Goal: Communication & Community: Participate in discussion

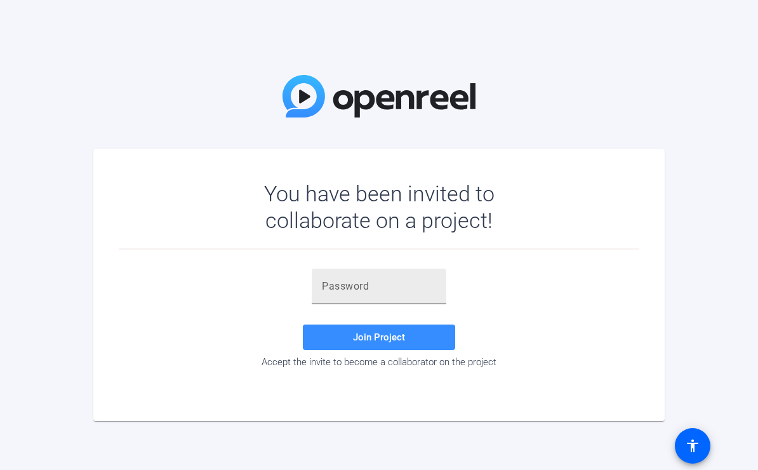
click at [385, 291] on input "text" at bounding box center [379, 286] width 114 height 15
paste input ";}Wkbd"
type input ";}Wkbd"
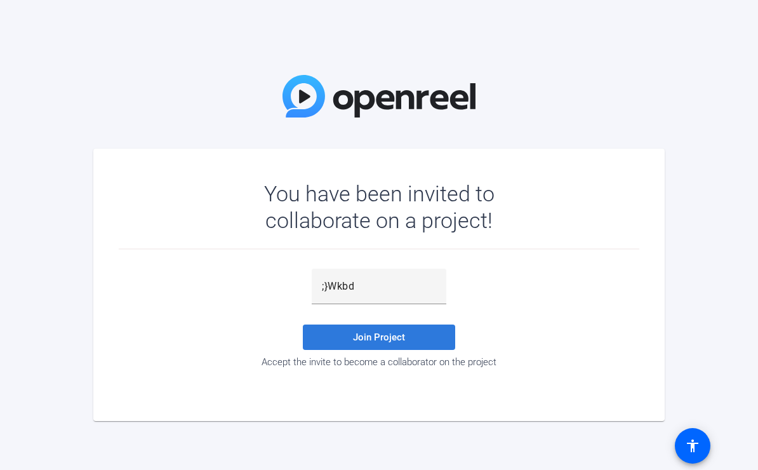
click at [383, 333] on span "Join Project" at bounding box center [379, 336] width 52 height 11
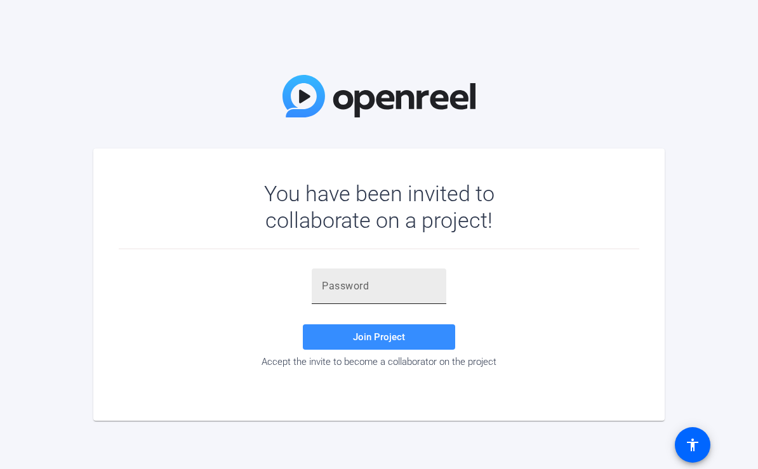
click at [331, 291] on input "text" at bounding box center [379, 286] width 114 height 15
type input "C"
paste input ";}Wkbd"
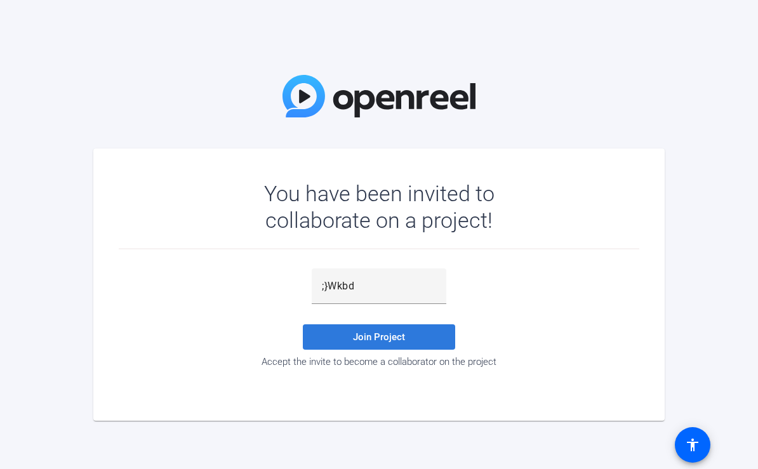
click at [378, 335] on span "Join Project" at bounding box center [379, 336] width 52 height 11
click at [378, 338] on span "Join Project" at bounding box center [379, 336] width 52 height 11
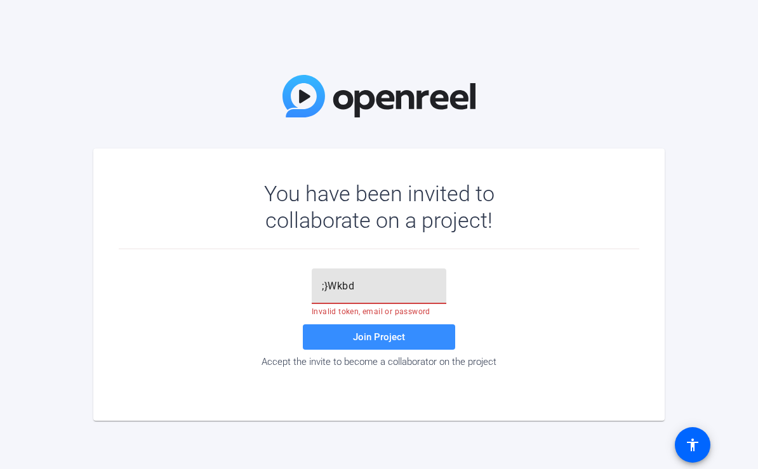
drag, startPoint x: 378, startPoint y: 289, endPoint x: 301, endPoint y: 288, distance: 76.8
click at [303, 288] on div ";}Wkbd Invalid token, email or password Join Project Accept the invite to becom…" at bounding box center [379, 317] width 520 height 99
paste input ".]If83"
type input ".]If83"
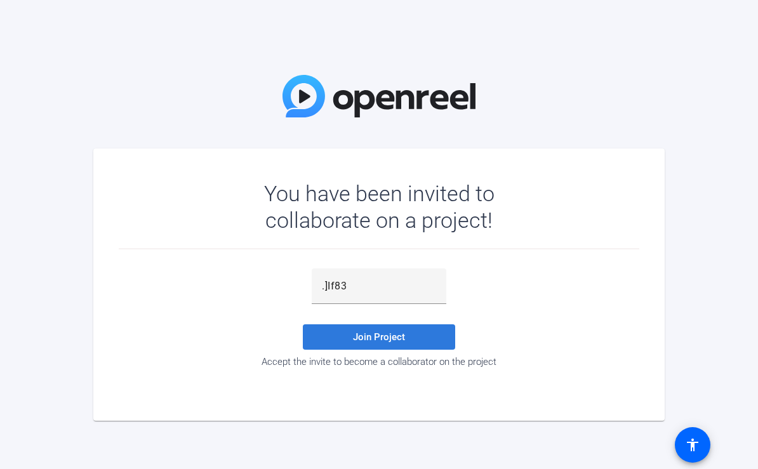
click at [373, 331] on span "Join Project" at bounding box center [379, 336] width 52 height 11
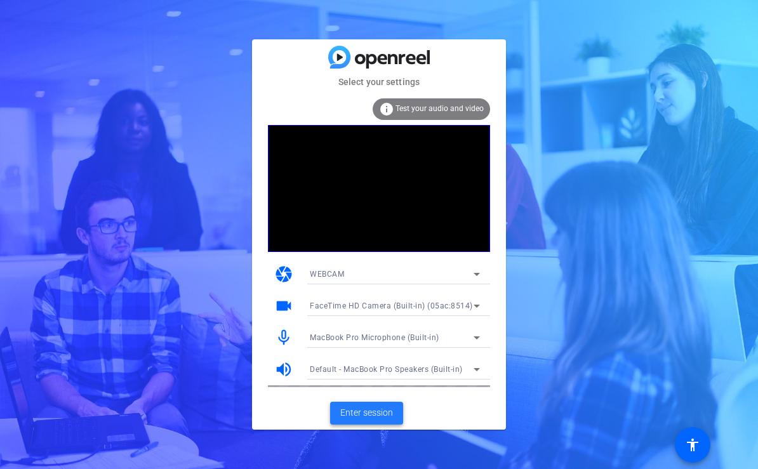
click at [373, 414] on span "Enter session" at bounding box center [366, 412] width 53 height 13
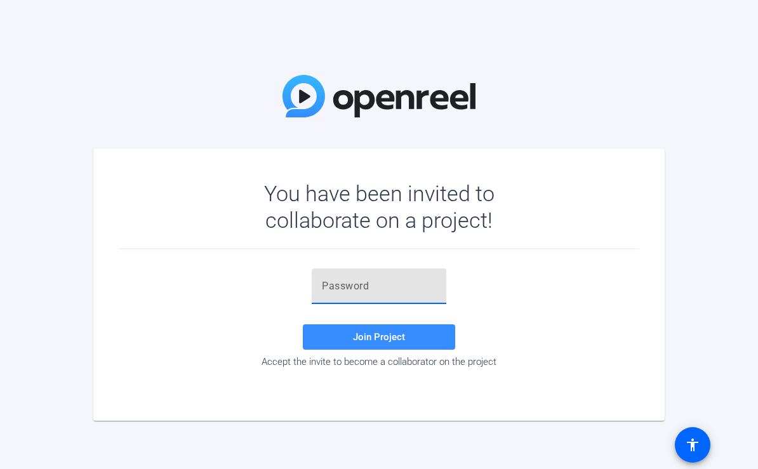
click at [399, 285] on input "text" at bounding box center [379, 286] width 114 height 15
paste input ".]If83"
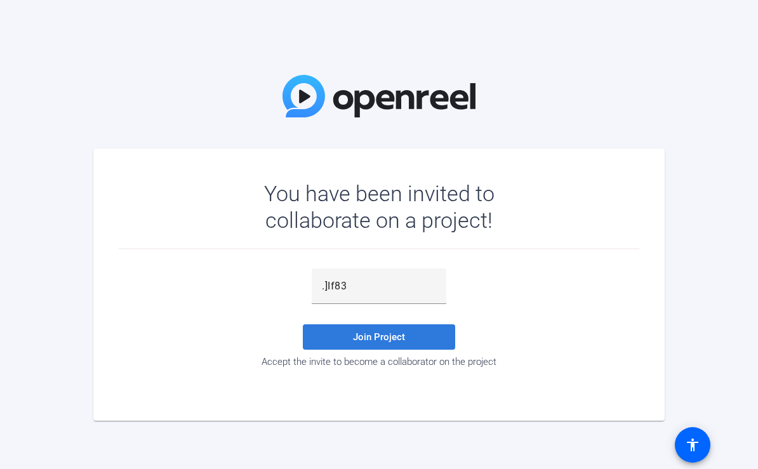
click at [385, 342] on span "Join Project" at bounding box center [379, 336] width 52 height 11
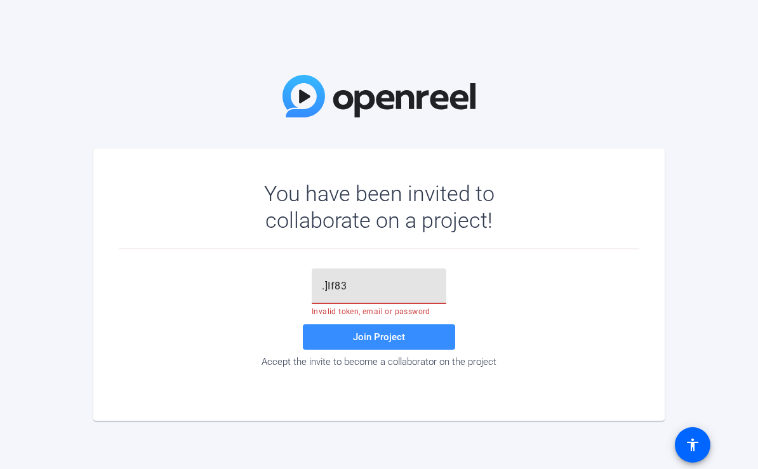
drag, startPoint x: 405, startPoint y: 284, endPoint x: 304, endPoint y: 282, distance: 100.9
click at [312, 285] on div ".]If83" at bounding box center [379, 286] width 135 height 36
paste input "p~CgT!"
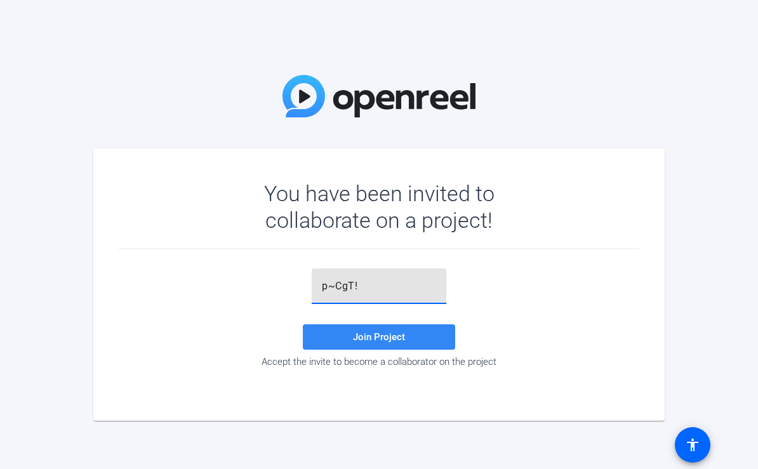
type input "p~CgT!"
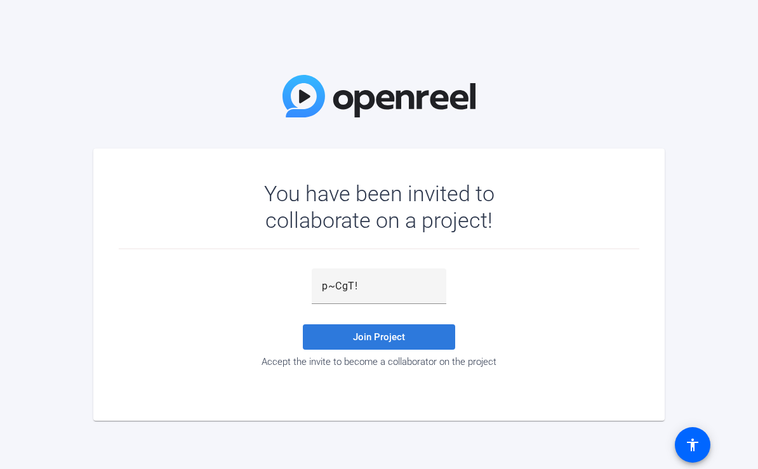
click at [378, 334] on span "Join Project" at bounding box center [379, 336] width 52 height 11
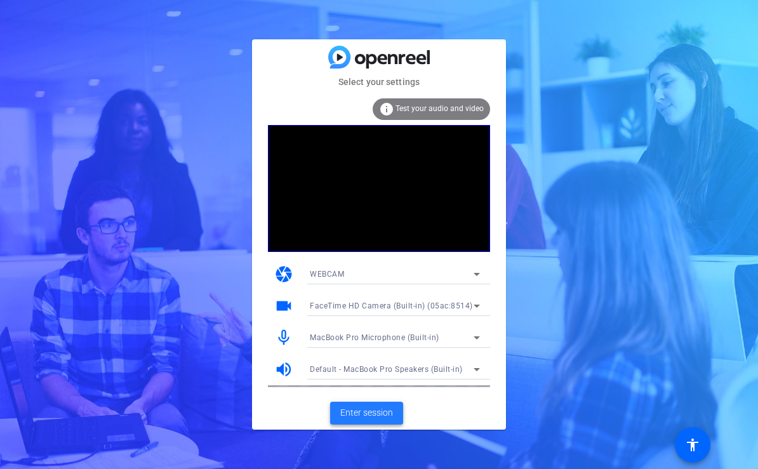
click at [378, 409] on span "Enter session" at bounding box center [366, 412] width 53 height 13
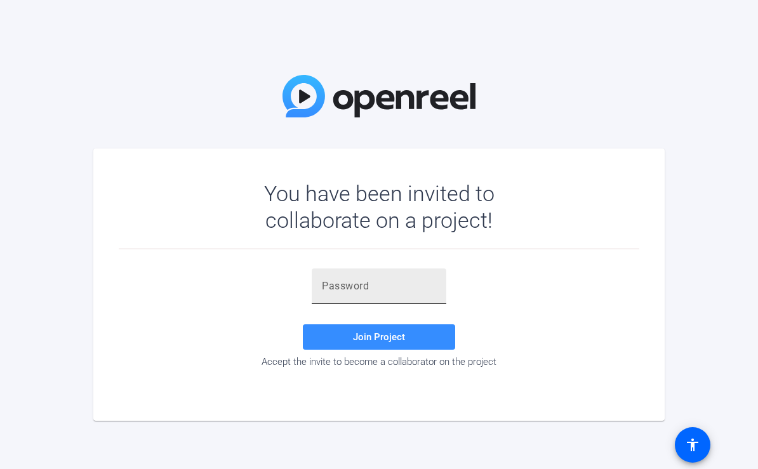
click at [361, 286] on input "text" at bounding box center [379, 286] width 114 height 15
paste input "p~CgT!"
type input "p~CgT!"
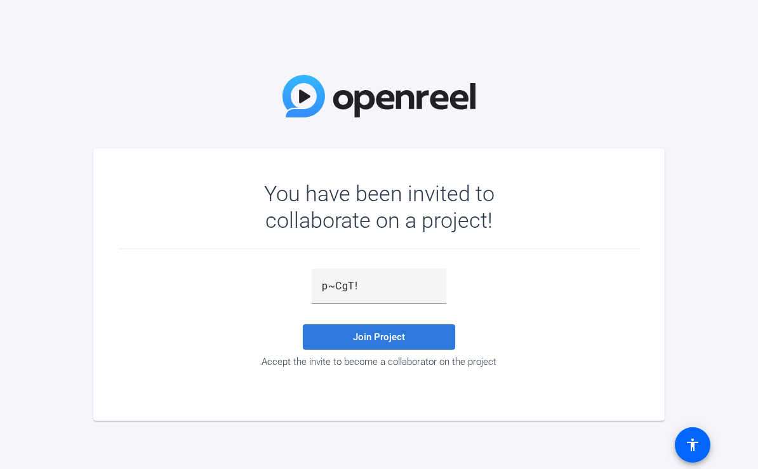
click at [378, 337] on span "Join Project" at bounding box center [379, 336] width 52 height 11
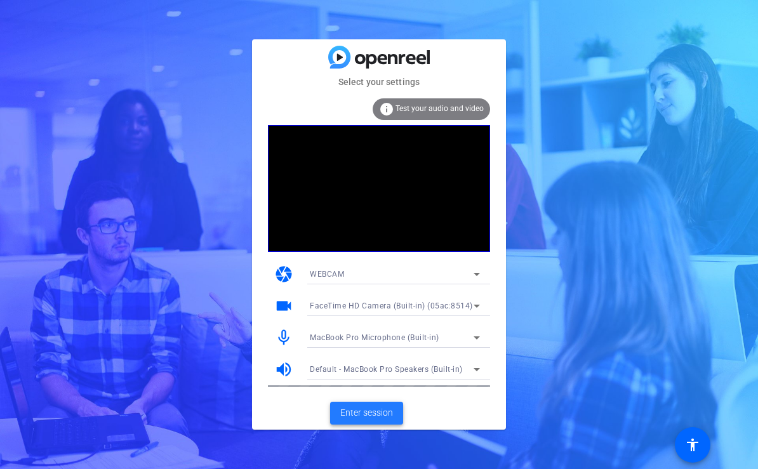
click at [369, 413] on span "Enter session" at bounding box center [366, 412] width 53 height 13
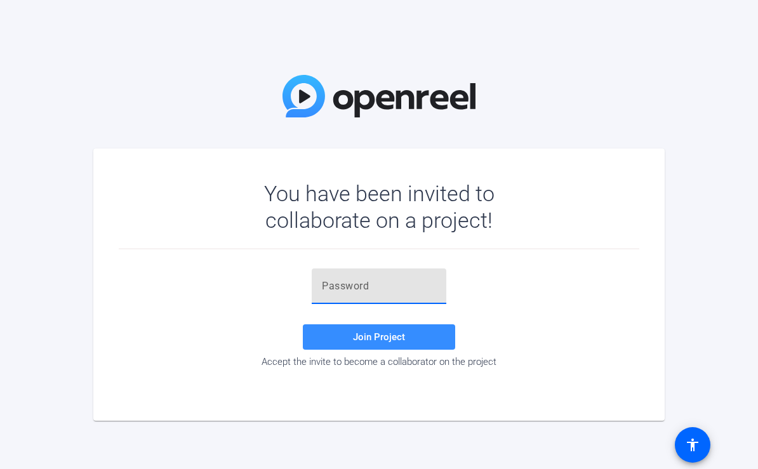
click at [388, 284] on input "text" at bounding box center [379, 286] width 114 height 15
paste input "p~CgT!"
type input "p~CgT!"
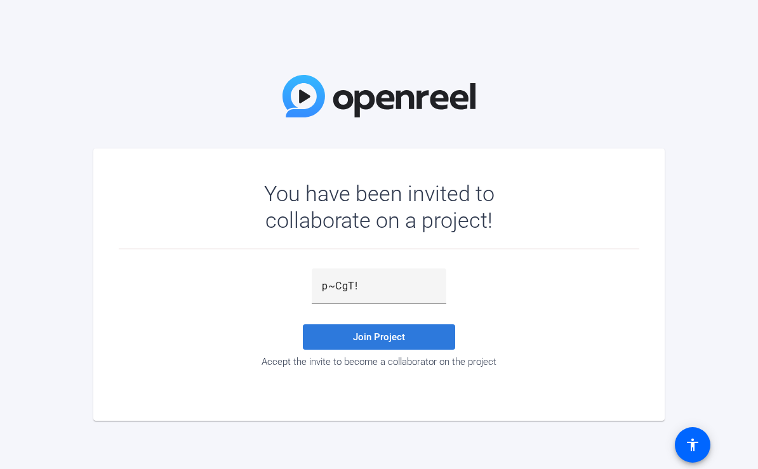
click at [379, 333] on span "Join Project" at bounding box center [379, 336] width 52 height 11
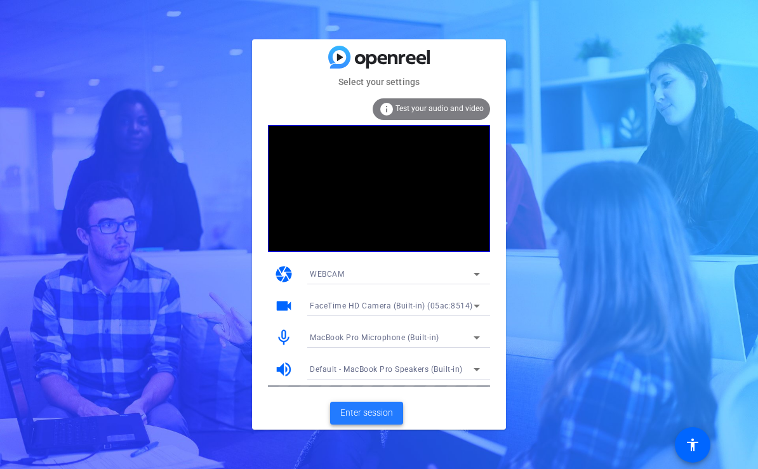
click at [374, 413] on span "Enter session" at bounding box center [366, 412] width 53 height 13
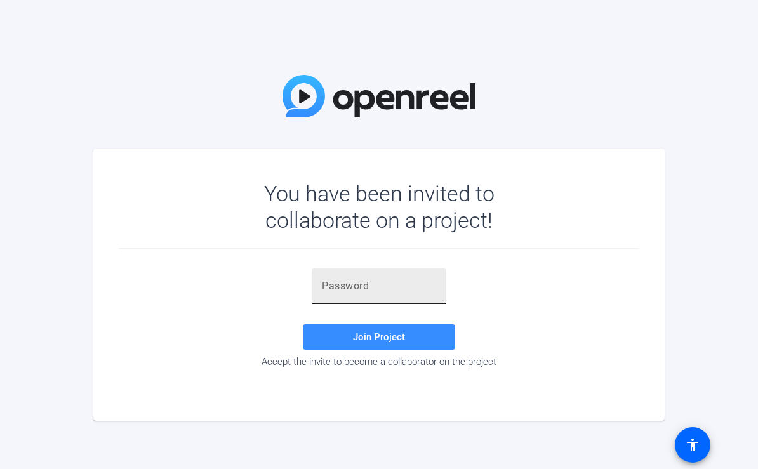
click at [343, 291] on input "text" at bounding box center [379, 286] width 114 height 15
paste input "p~CgT!"
type input "p~CgT!"
drag, startPoint x: 385, startPoint y: 282, endPoint x: 319, endPoint y: 281, distance: 65.4
click at [319, 281] on div "p~CgT!" at bounding box center [379, 286] width 135 height 36
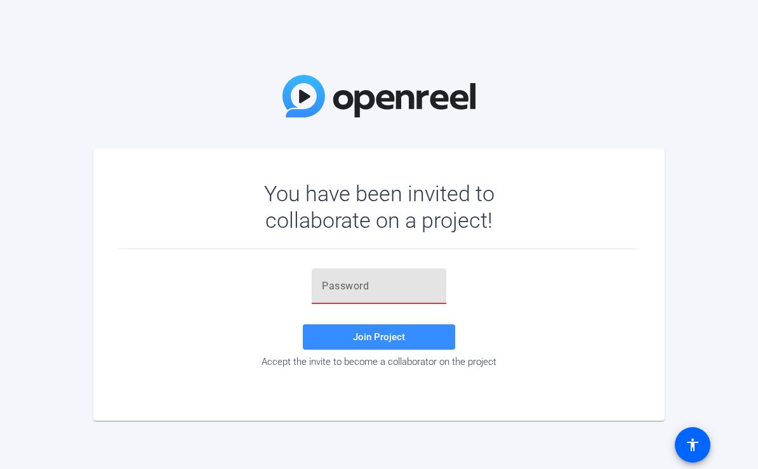
paste input "p~CgT!"
type input "p~CgT!"
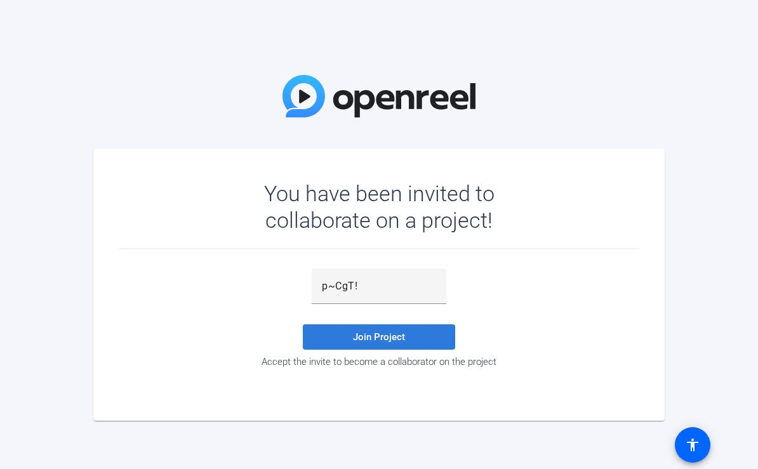
click at [378, 337] on span "Join Project" at bounding box center [379, 336] width 52 height 11
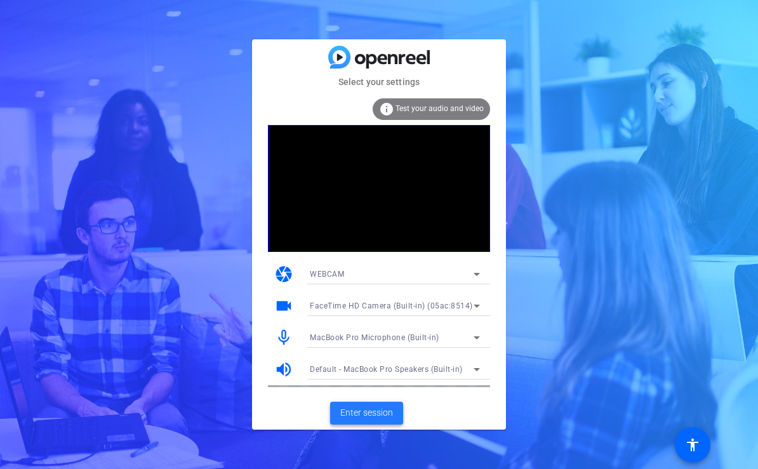
click at [374, 411] on span "Enter session" at bounding box center [366, 412] width 53 height 13
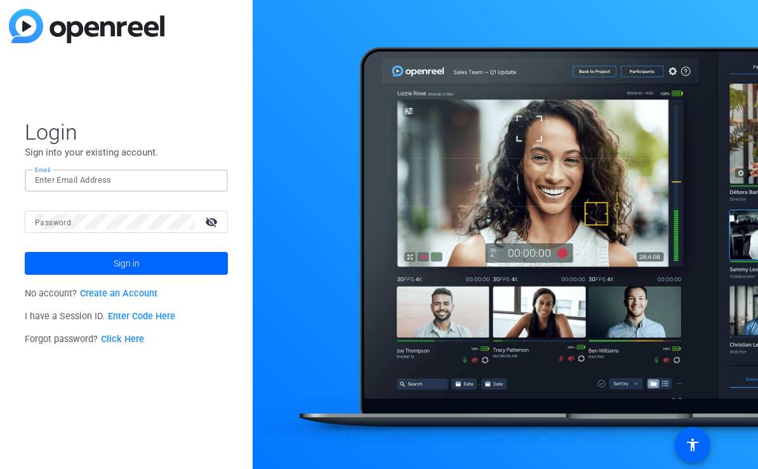
click at [77, 180] on input "Email" at bounding box center [126, 180] width 183 height 15
type input "mfernandez@broadstreet.com"
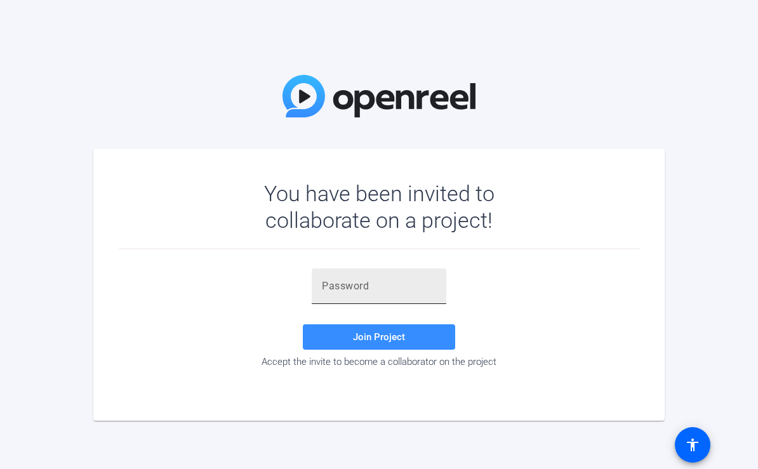
click at [354, 288] on input "text" at bounding box center [379, 286] width 114 height 15
paste input "DkIsTe"
type input "DkIsTe"
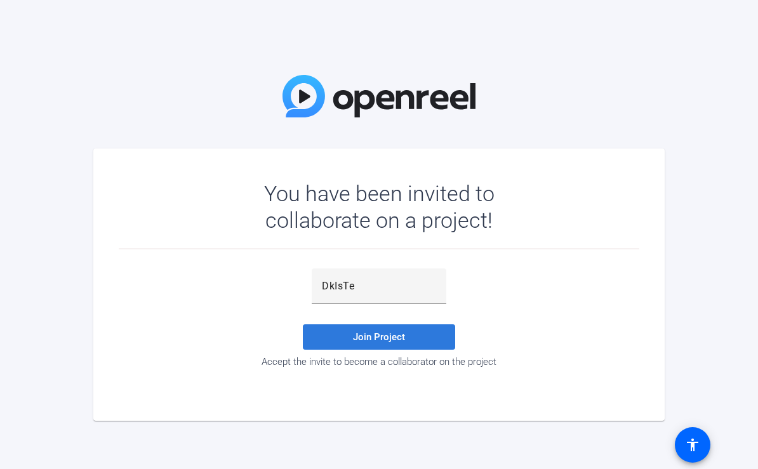
click at [366, 333] on span "Join Project" at bounding box center [379, 336] width 52 height 11
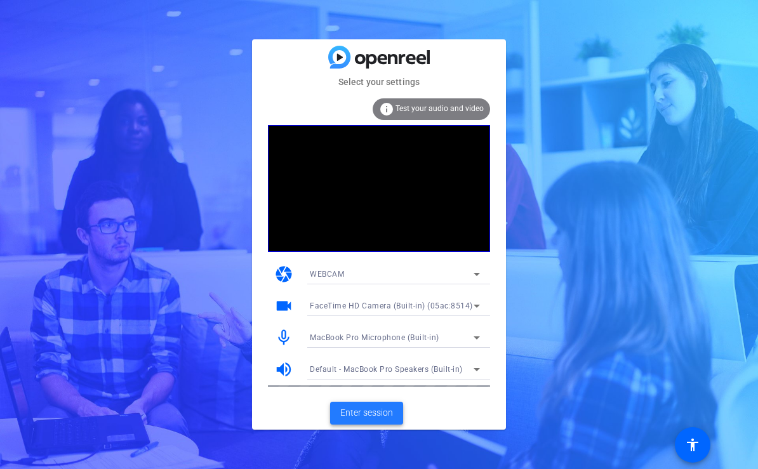
click at [367, 416] on span "Enter session" at bounding box center [366, 412] width 53 height 13
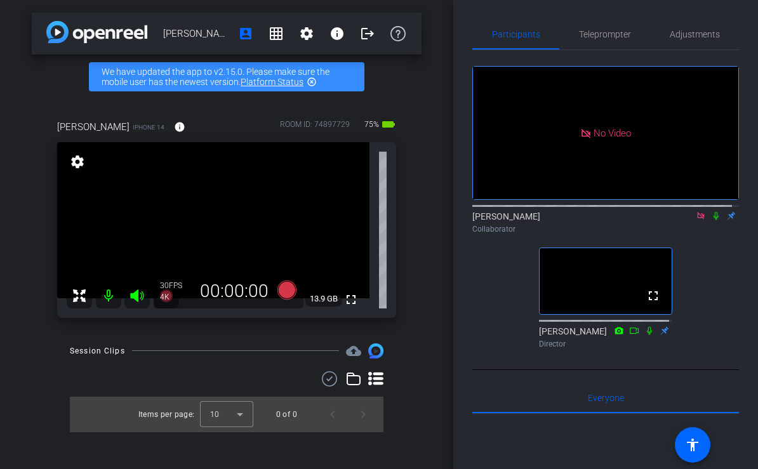
click at [697, 219] on icon at bounding box center [700, 215] width 7 height 7
click at [698, 220] on icon at bounding box center [700, 216] width 5 height 8
click at [696, 220] on icon at bounding box center [701, 215] width 10 height 9
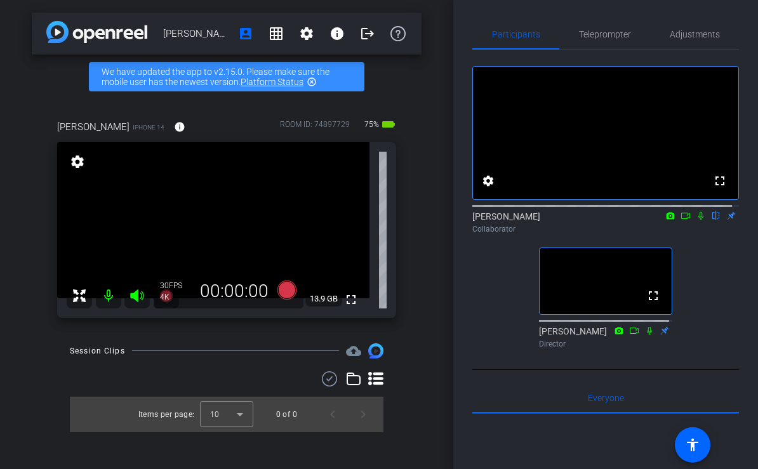
click at [682, 220] on icon at bounding box center [685, 215] width 10 height 9
click at [696, 220] on icon at bounding box center [701, 215] width 10 height 9
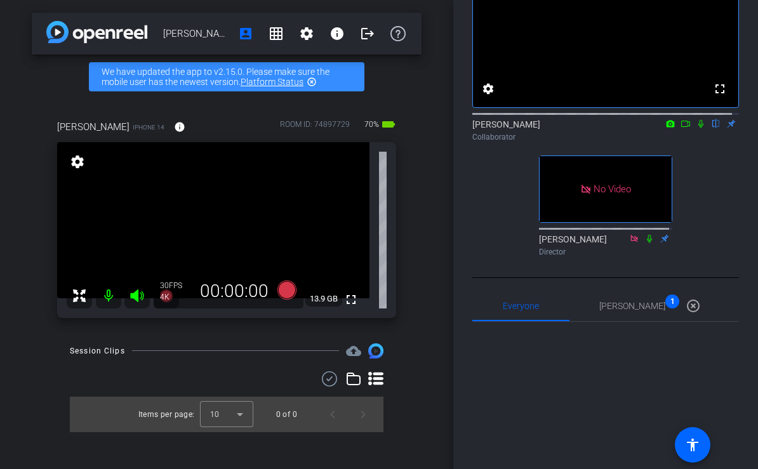
scroll to position [90, 0]
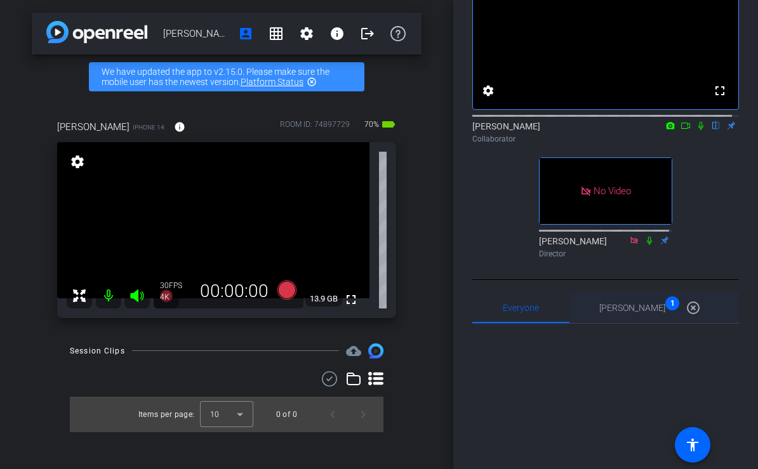
click at [639, 312] on span "Brian Curp 1" at bounding box center [632, 307] width 66 height 9
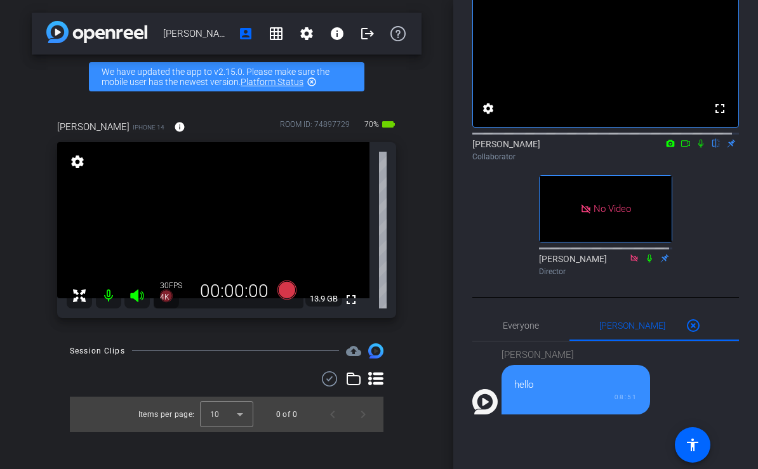
scroll to position [69, 0]
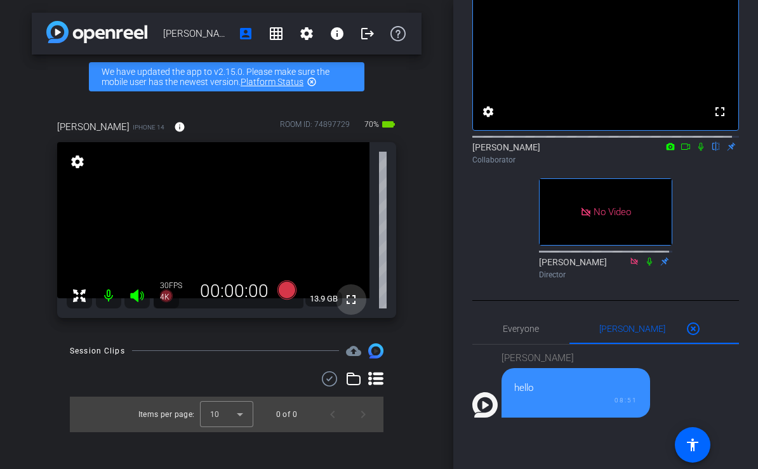
click at [350, 300] on mat-icon "fullscreen" at bounding box center [350, 299] width 15 height 15
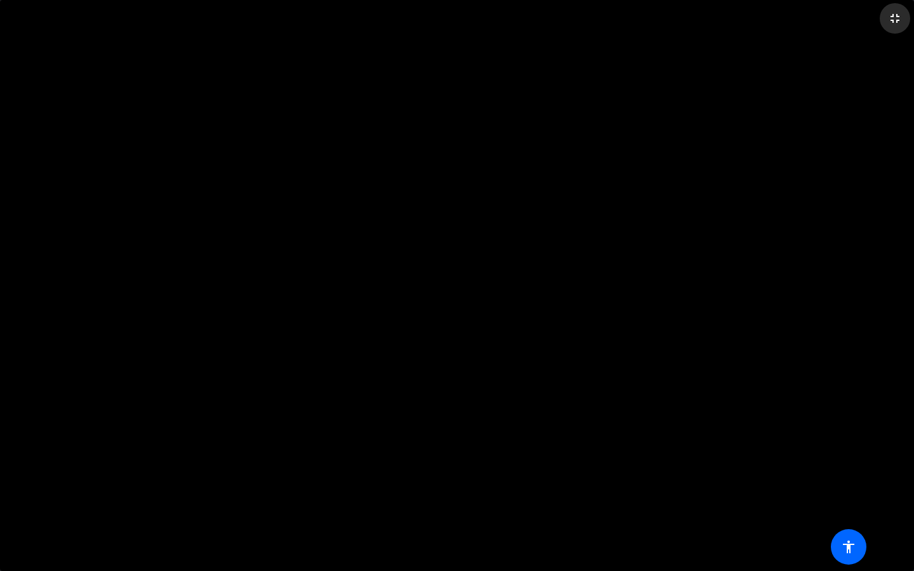
click at [757, 22] on mat-icon "fullscreen_exit" at bounding box center [894, 18] width 15 height 15
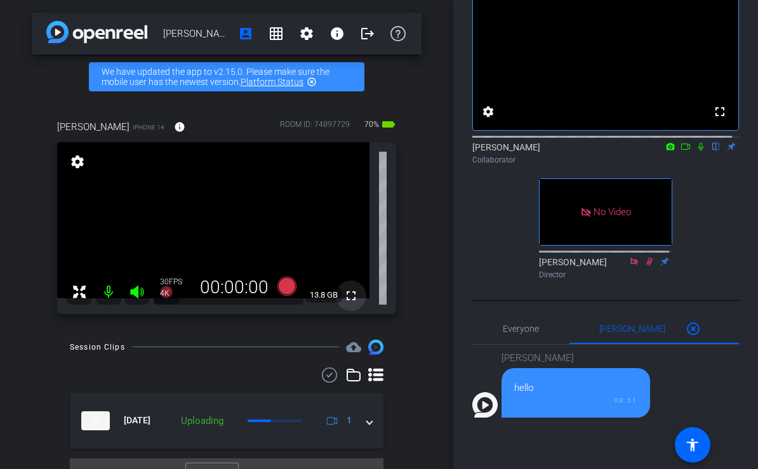
click at [343, 295] on mat-icon "fullscreen" at bounding box center [350, 295] width 15 height 15
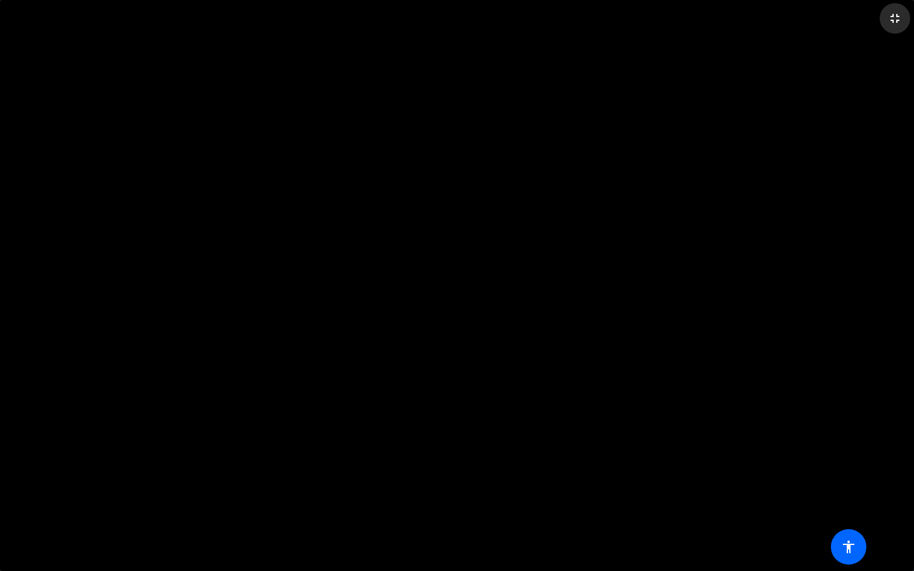
click at [757, 17] on mat-icon "fullscreen_exit" at bounding box center [894, 18] width 15 height 15
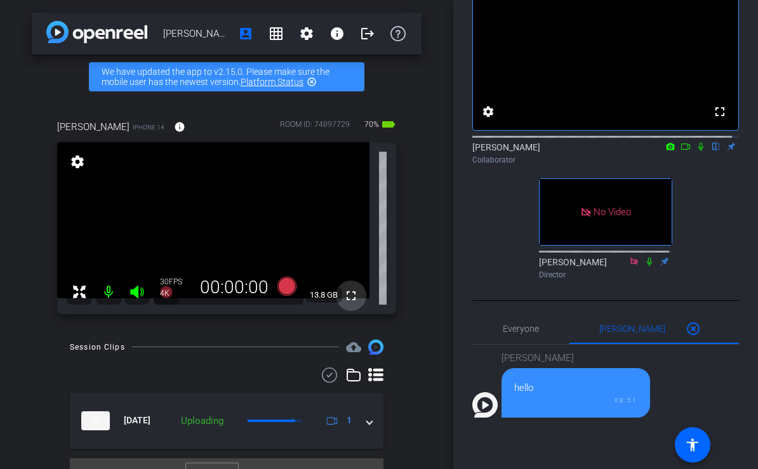
click at [343, 299] on mat-icon "fullscreen" at bounding box center [350, 295] width 15 height 15
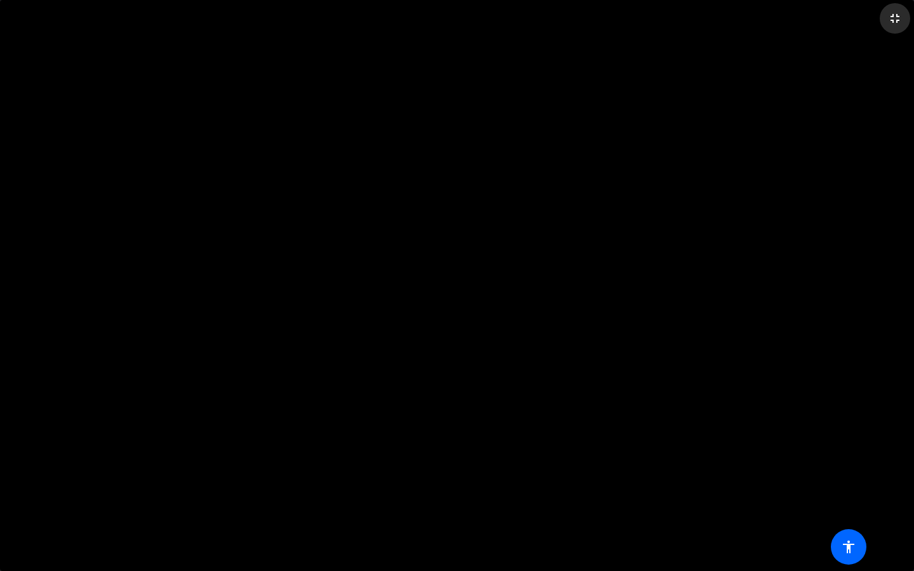
click at [757, 18] on mat-icon "fullscreen_exit" at bounding box center [894, 18] width 15 height 15
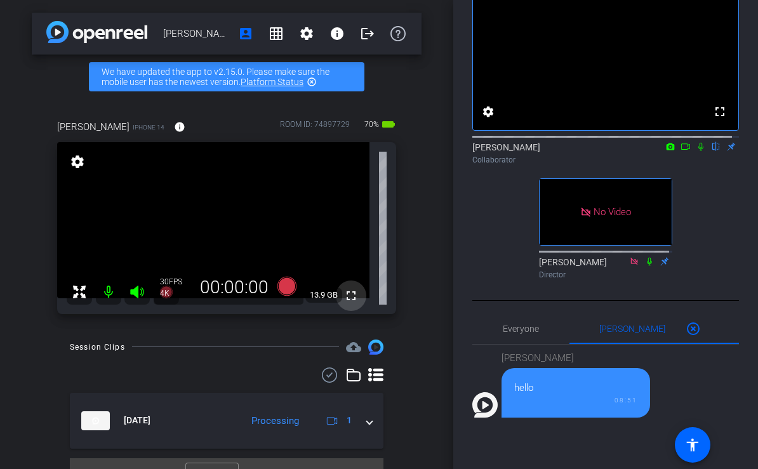
click at [347, 295] on mat-icon "fullscreen" at bounding box center [350, 295] width 15 height 15
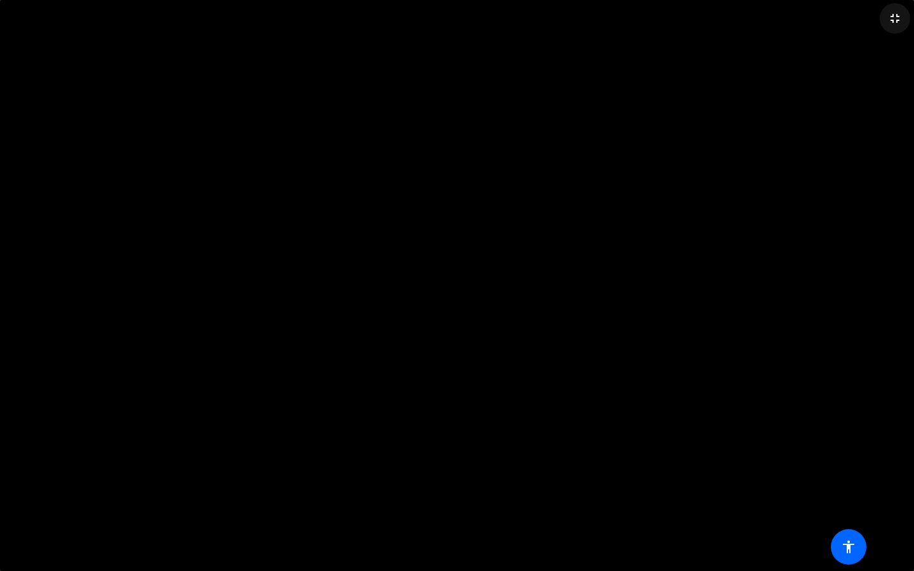
click at [757, 19] on mat-icon "fullscreen_exit" at bounding box center [894, 18] width 15 height 15
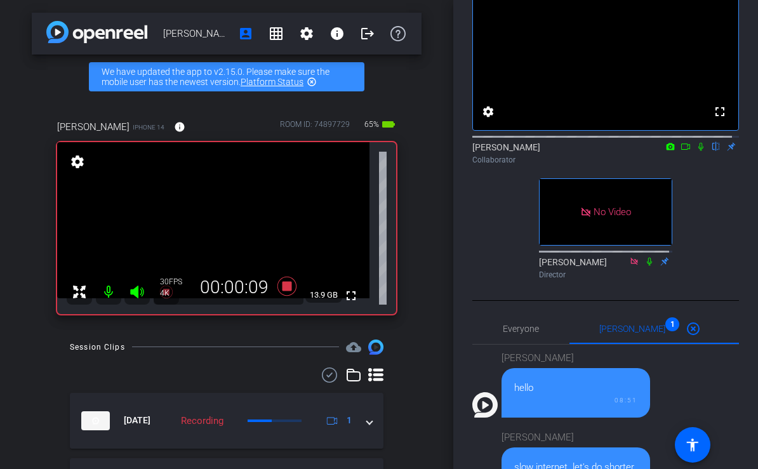
click at [682, 151] on icon at bounding box center [685, 146] width 10 height 9
click at [711, 151] on icon at bounding box center [716, 146] width 10 height 9
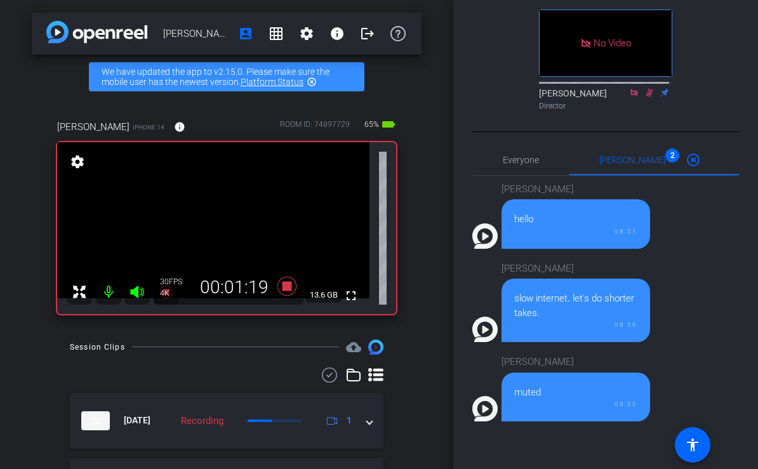
scroll to position [242, 0]
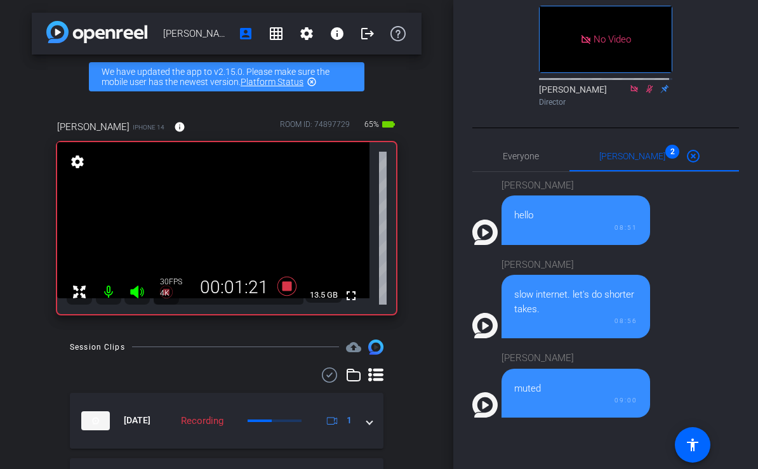
click at [646, 93] on icon at bounding box center [649, 88] width 7 height 8
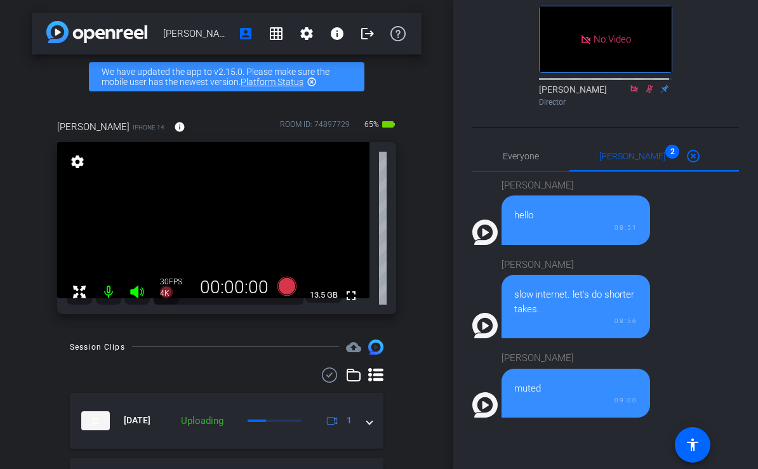
click at [646, 93] on icon at bounding box center [649, 88] width 7 height 8
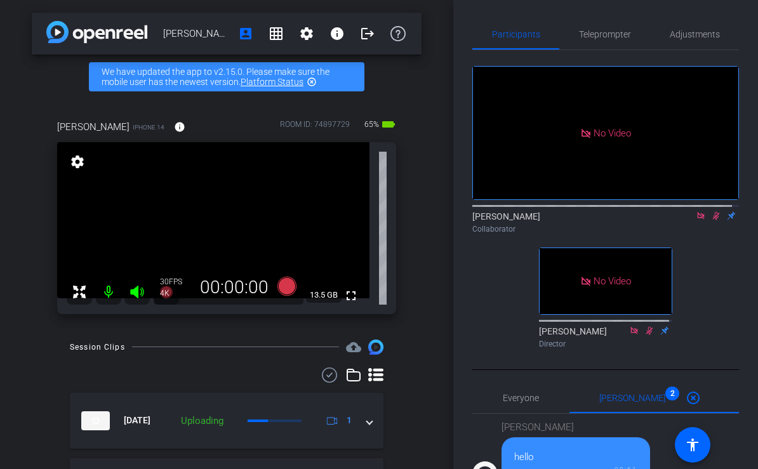
click at [713, 220] on icon at bounding box center [716, 216] width 7 height 8
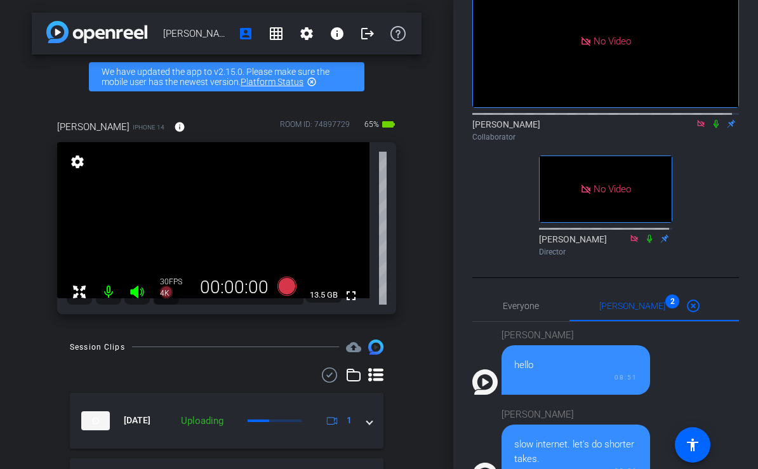
scroll to position [93, 0]
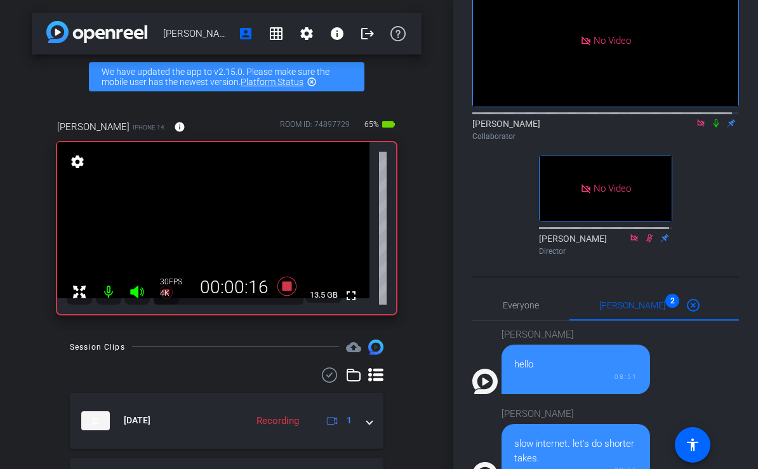
click at [711, 128] on icon at bounding box center [716, 123] width 10 height 9
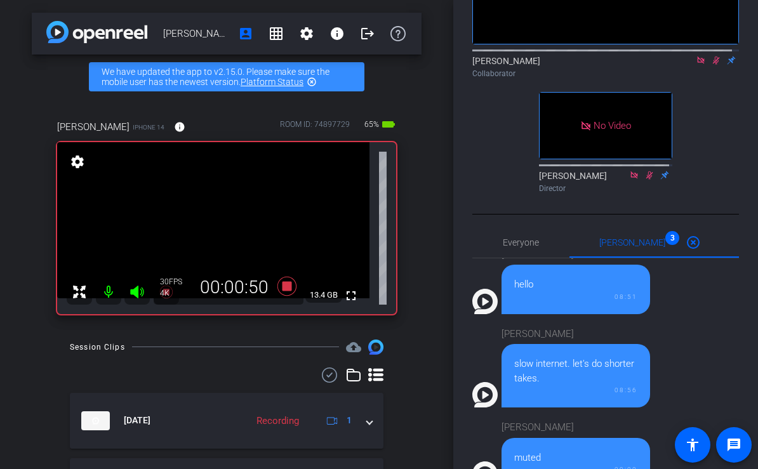
scroll to position [128, 0]
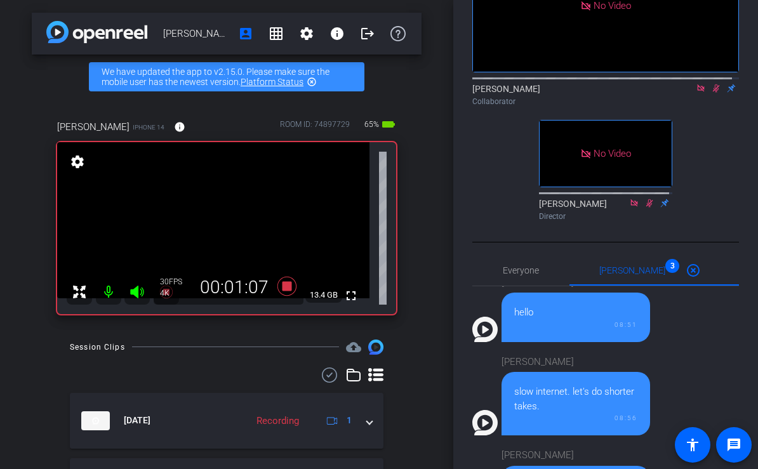
click at [711, 93] on icon at bounding box center [716, 88] width 10 height 9
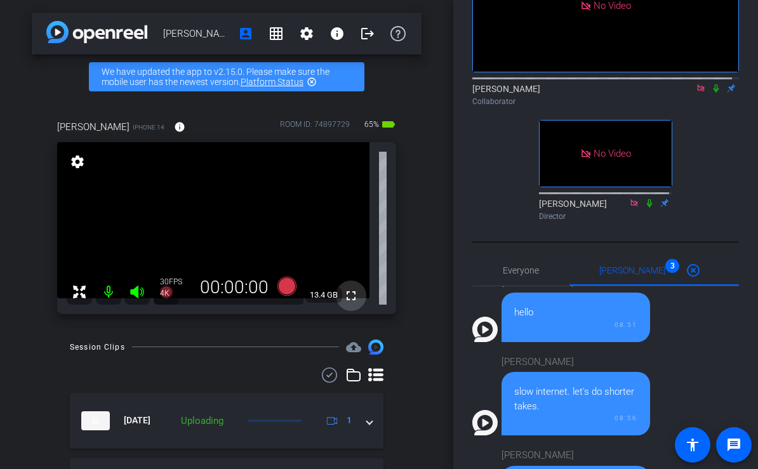
click at [343, 294] on mat-icon "fullscreen" at bounding box center [350, 295] width 15 height 15
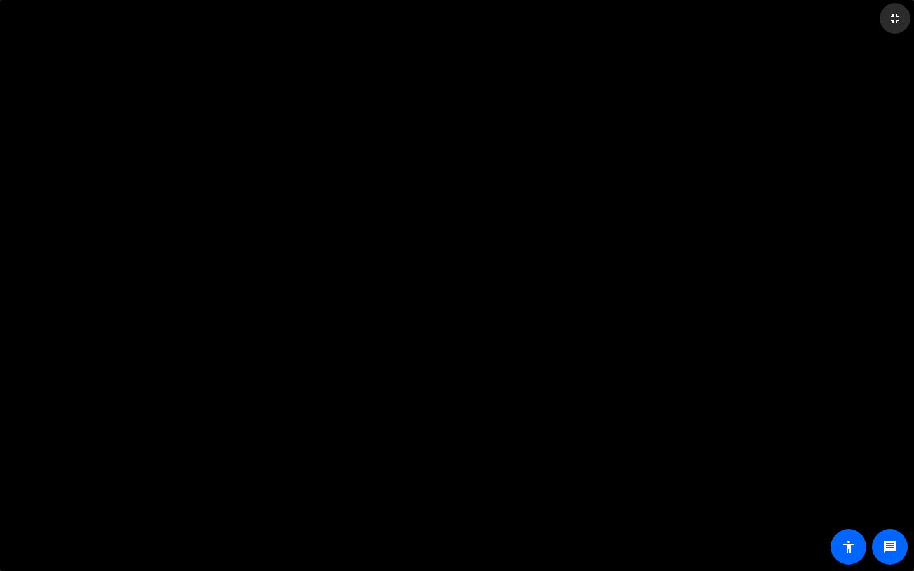
click at [757, 20] on mat-icon "fullscreen_exit" at bounding box center [894, 18] width 15 height 15
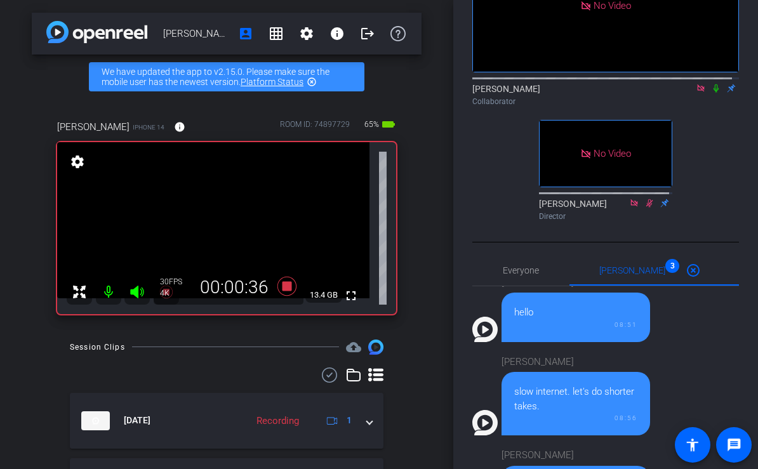
click at [713, 93] on icon at bounding box center [715, 88] width 5 height 8
click at [713, 93] on icon at bounding box center [716, 88] width 7 height 8
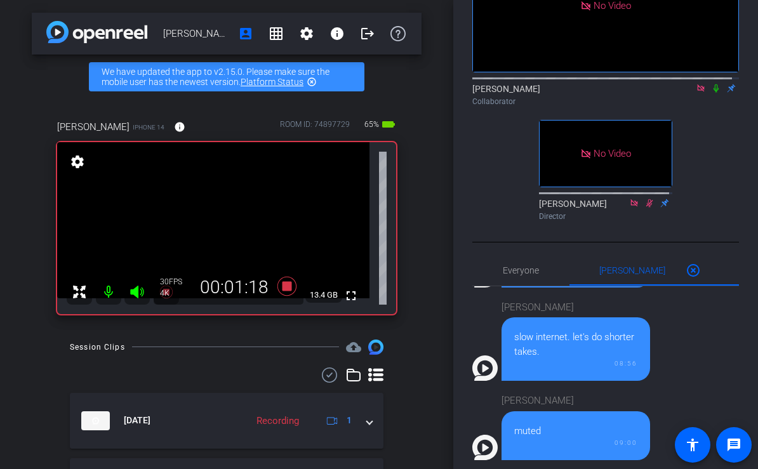
scroll to position [53, 0]
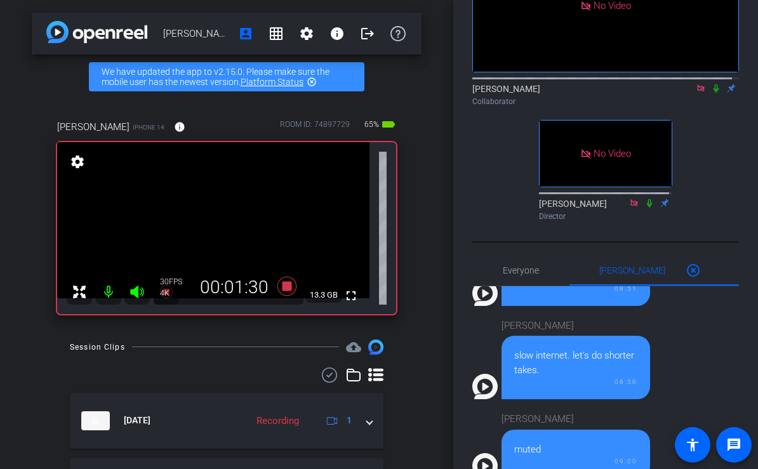
click at [711, 93] on icon at bounding box center [716, 88] width 10 height 9
click at [707, 107] on div "Souzan Alavi Collaborator" at bounding box center [605, 95] width 267 height 25
click at [711, 93] on icon at bounding box center [716, 88] width 10 height 9
click at [712, 145] on div "No Video Souzan Alavi Collaborator No Video Brian Curp Director" at bounding box center [605, 74] width 267 height 303
click at [713, 93] on icon at bounding box center [715, 88] width 5 height 8
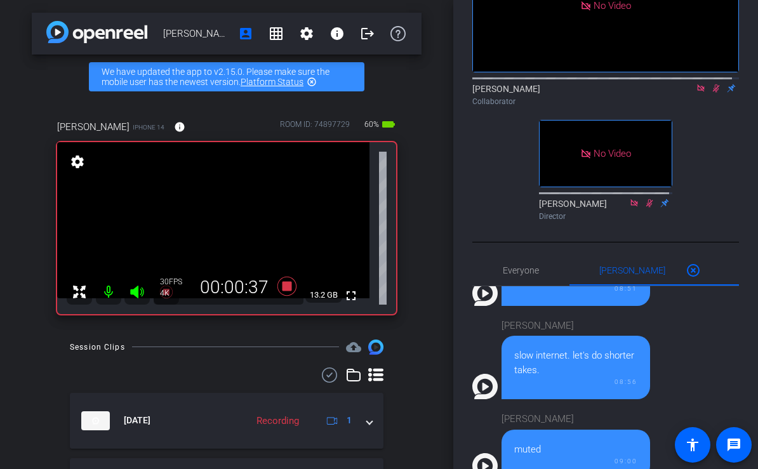
click at [713, 93] on icon at bounding box center [716, 88] width 7 height 8
click at [713, 93] on icon at bounding box center [715, 88] width 5 height 8
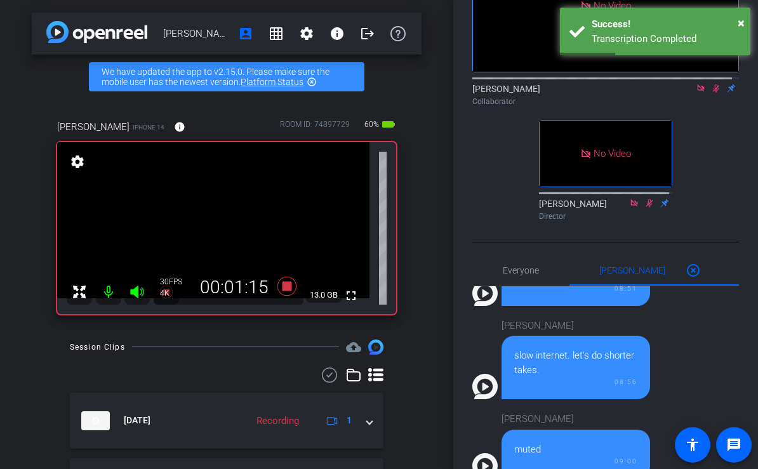
click at [713, 93] on icon at bounding box center [716, 88] width 7 height 8
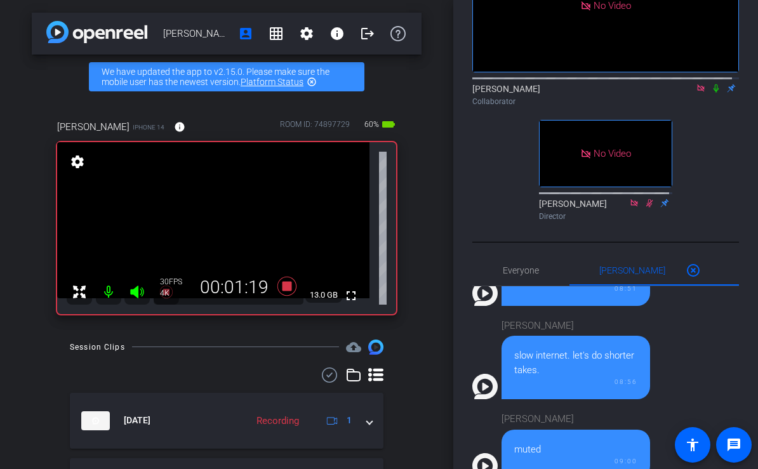
click at [713, 93] on icon at bounding box center [715, 88] width 5 height 8
click at [711, 93] on icon at bounding box center [716, 88] width 10 height 9
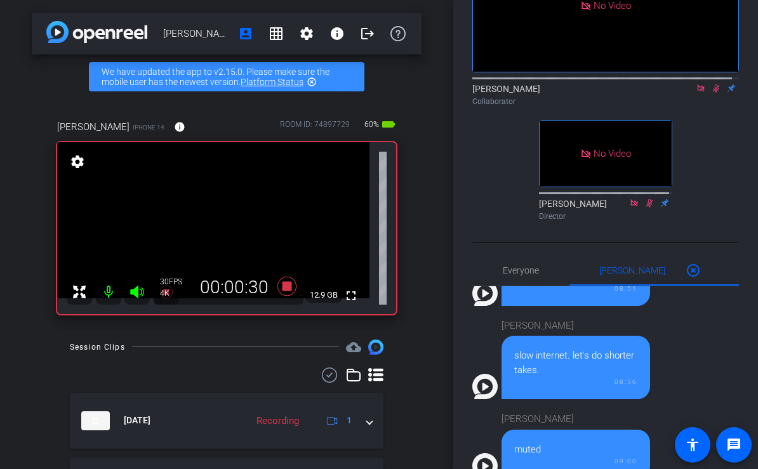
click at [711, 93] on icon at bounding box center [716, 88] width 10 height 9
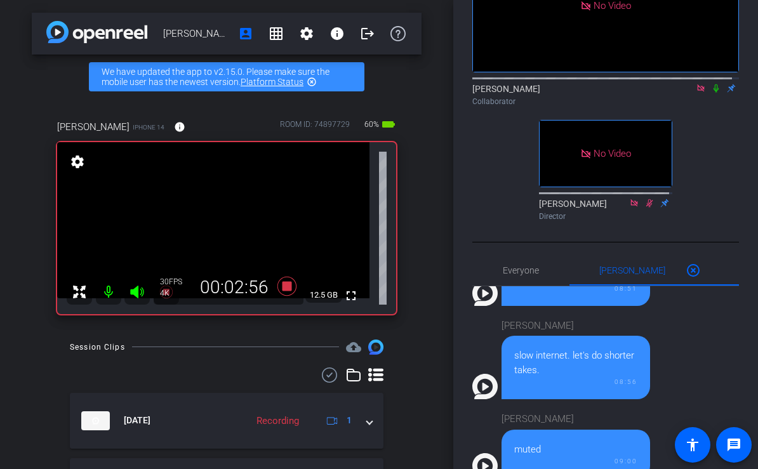
click at [711, 93] on icon at bounding box center [716, 88] width 10 height 9
click at [710, 94] on mat-icon at bounding box center [715, 88] width 15 height 11
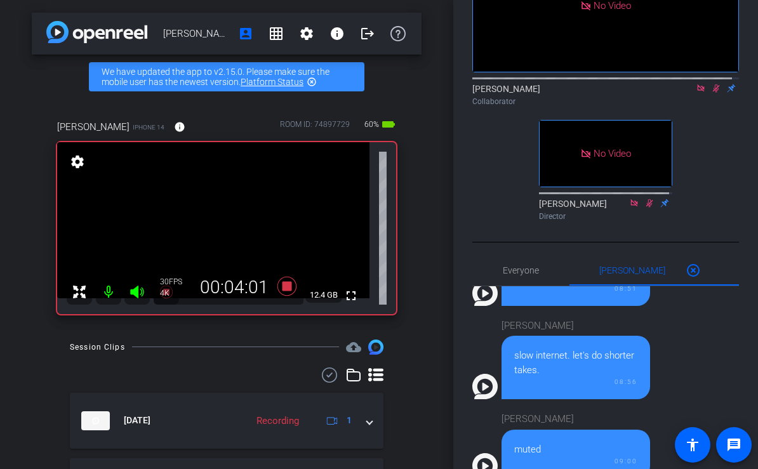
click at [710, 94] on mat-icon at bounding box center [715, 88] width 15 height 11
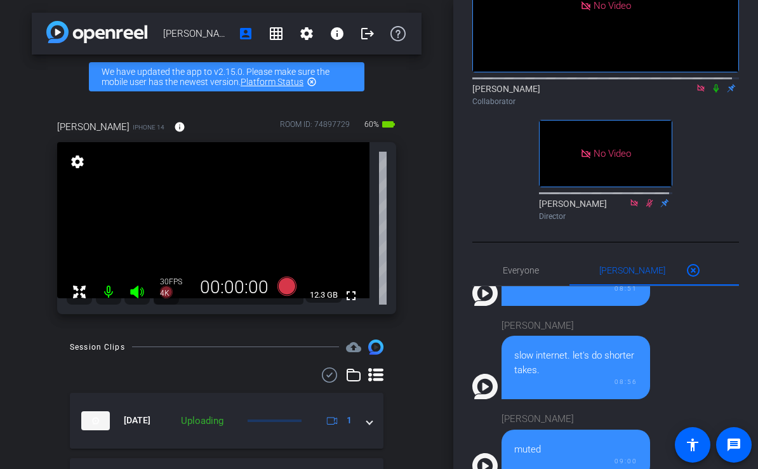
click at [710, 94] on mat-icon at bounding box center [715, 88] width 15 height 11
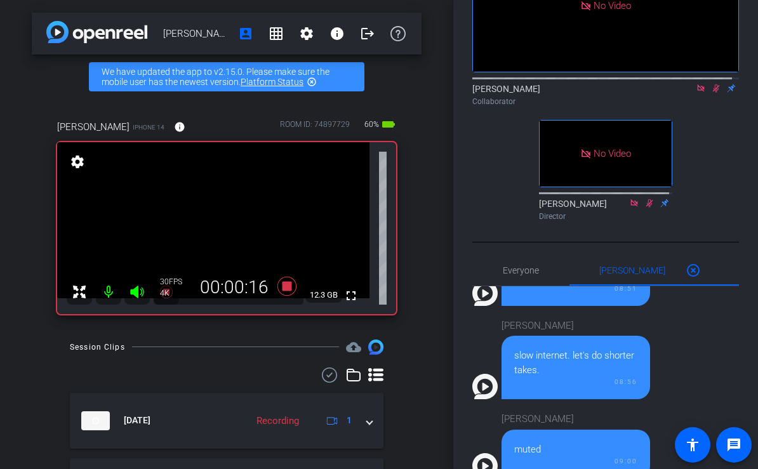
click at [710, 94] on mat-icon at bounding box center [715, 88] width 15 height 11
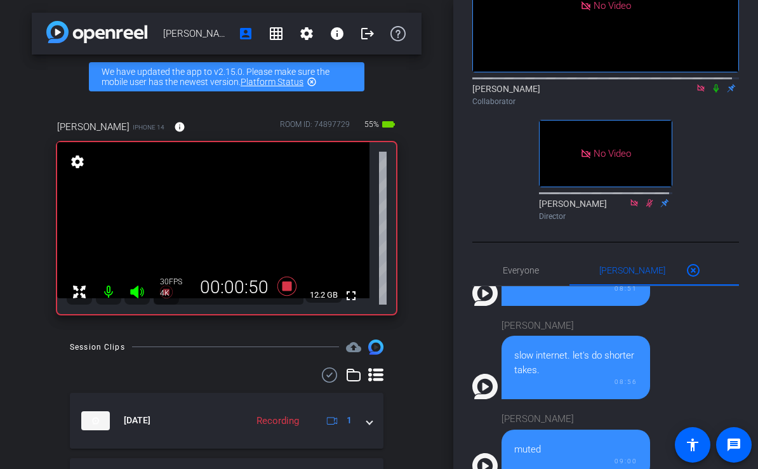
click at [710, 94] on mat-icon at bounding box center [715, 88] width 15 height 11
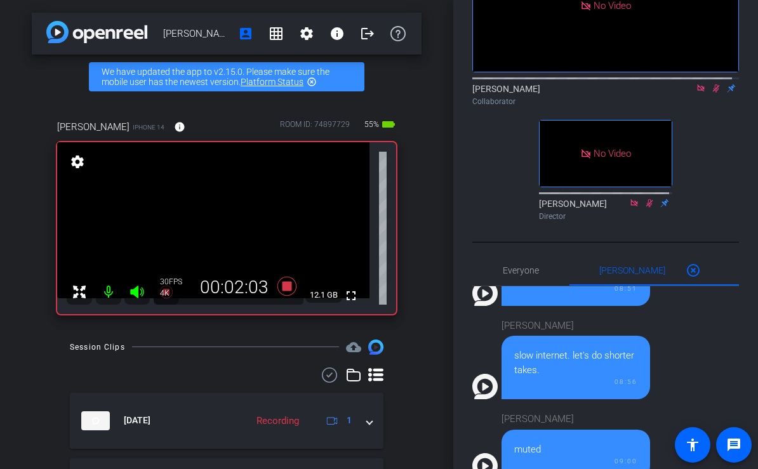
click at [710, 94] on mat-icon at bounding box center [715, 88] width 15 height 11
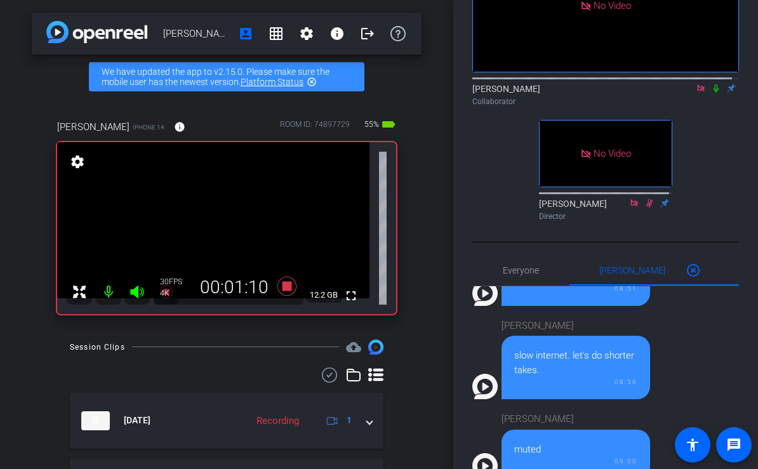
click at [710, 94] on mat-icon at bounding box center [715, 88] width 15 height 11
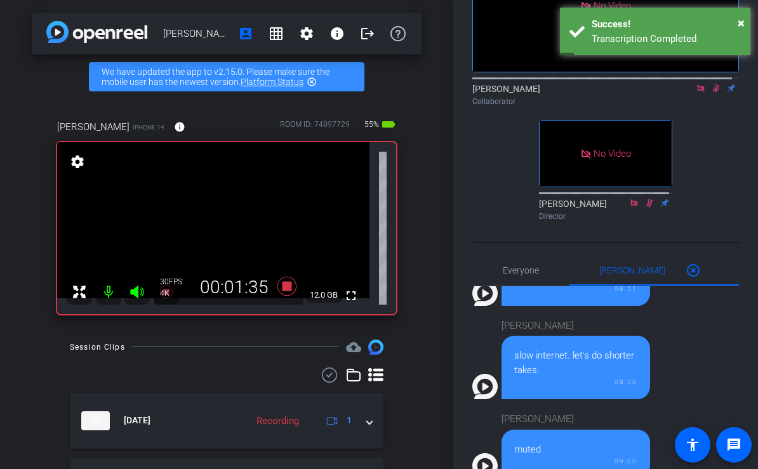
click at [710, 94] on mat-icon at bounding box center [715, 88] width 15 height 11
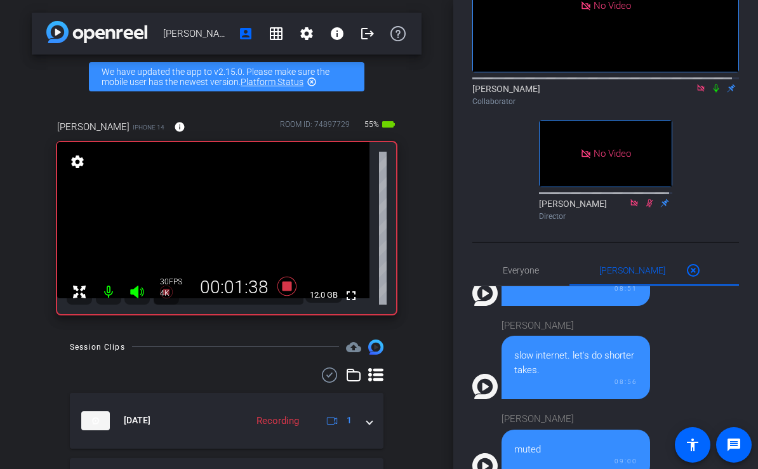
click at [710, 94] on mat-icon at bounding box center [715, 88] width 15 height 11
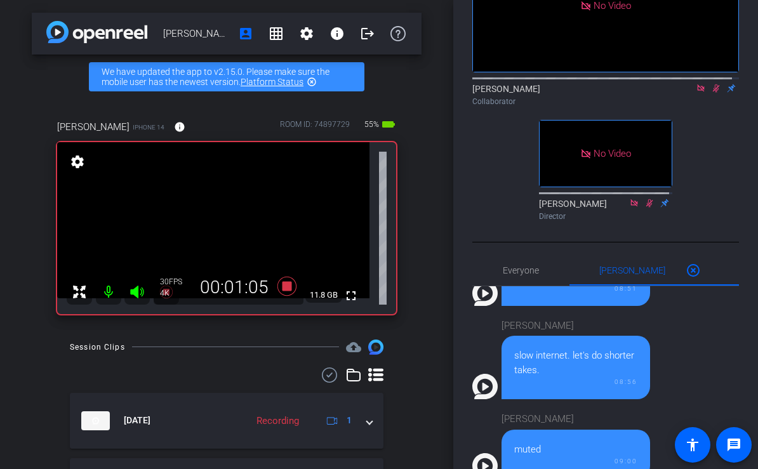
click at [710, 94] on mat-icon at bounding box center [715, 88] width 15 height 11
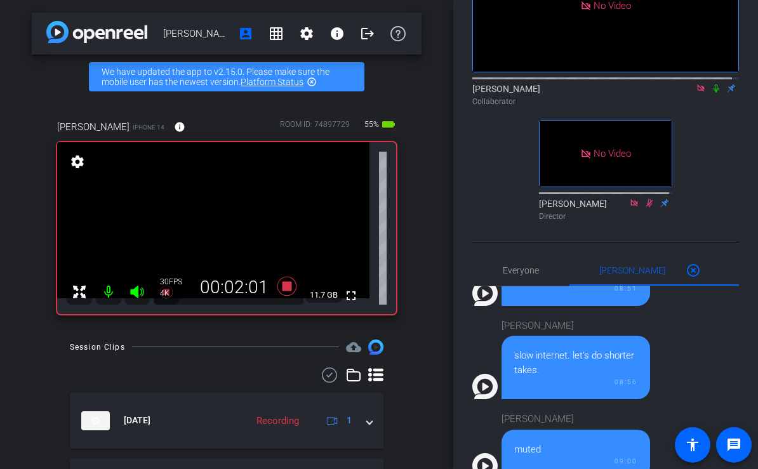
click at [710, 94] on mat-icon at bounding box center [715, 88] width 15 height 11
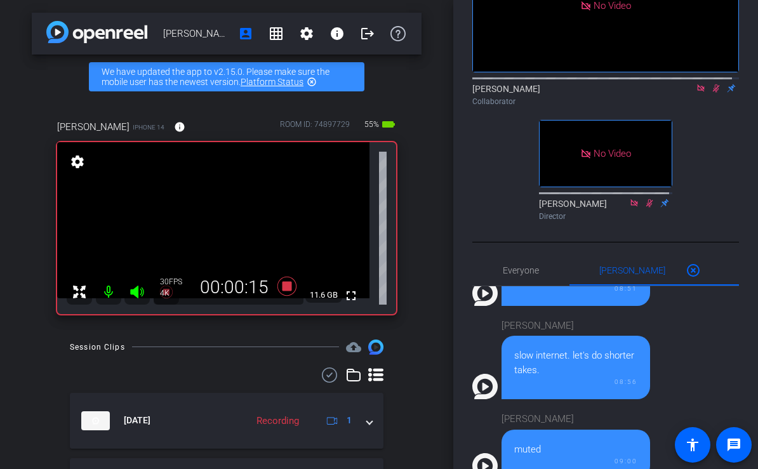
click at [710, 94] on mat-icon at bounding box center [715, 88] width 15 height 11
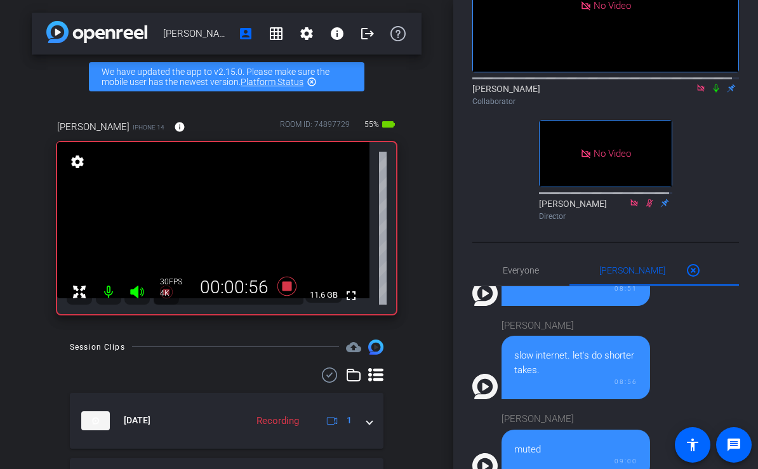
click at [710, 94] on mat-icon at bounding box center [715, 88] width 15 height 11
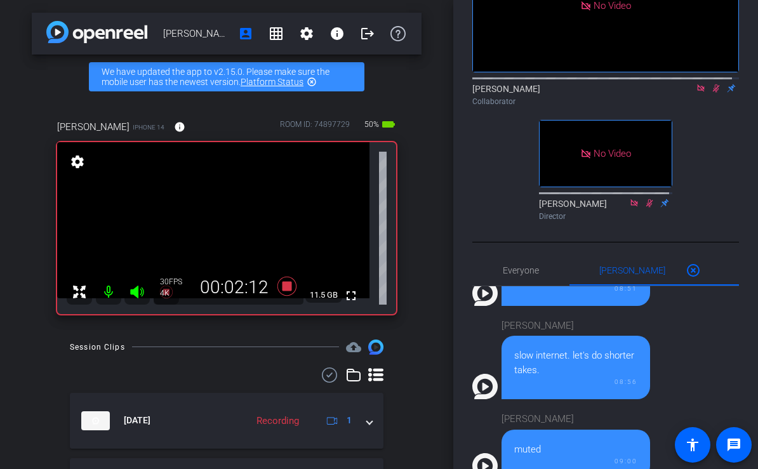
click at [710, 94] on mat-icon at bounding box center [715, 88] width 15 height 11
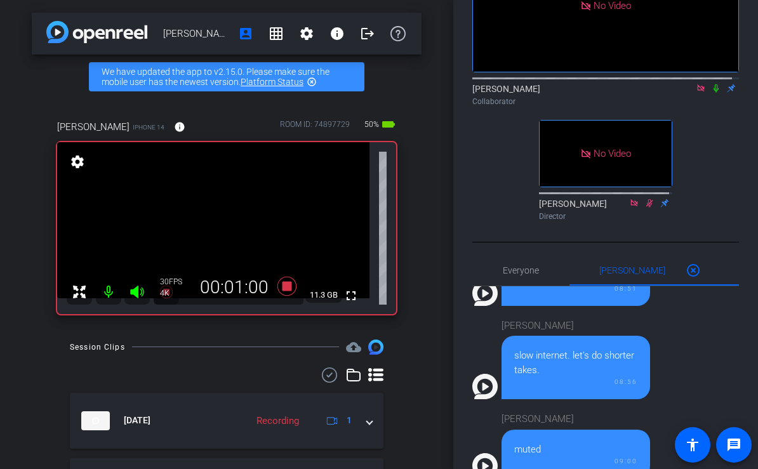
click at [710, 94] on mat-icon at bounding box center [715, 88] width 15 height 11
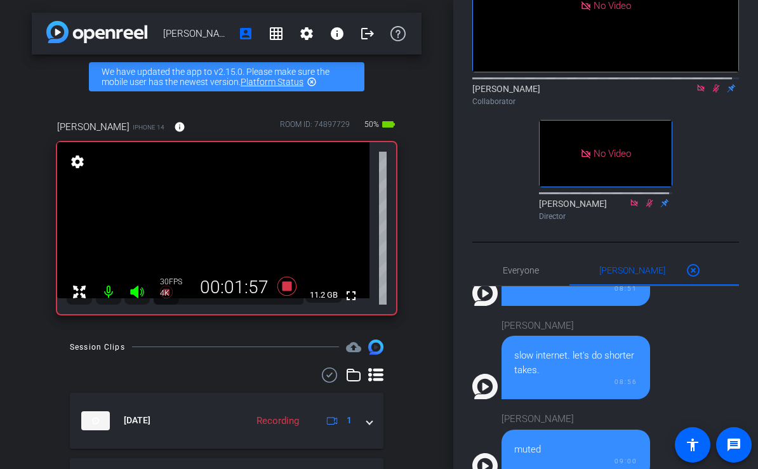
click at [710, 94] on mat-icon at bounding box center [715, 88] width 15 height 11
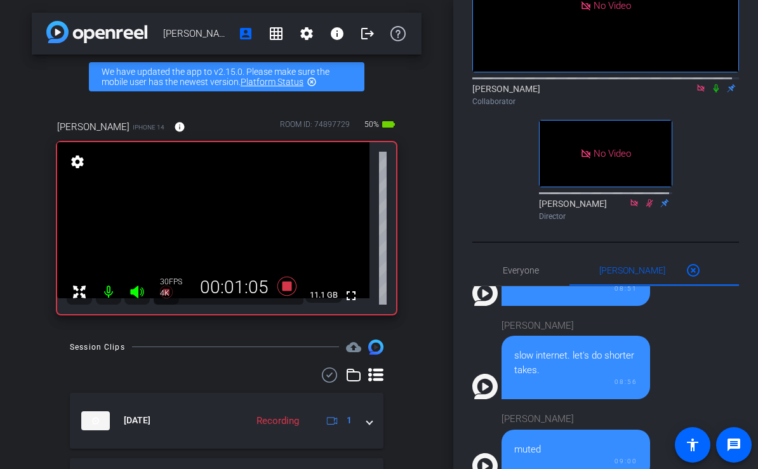
click at [710, 94] on mat-icon at bounding box center [715, 88] width 15 height 11
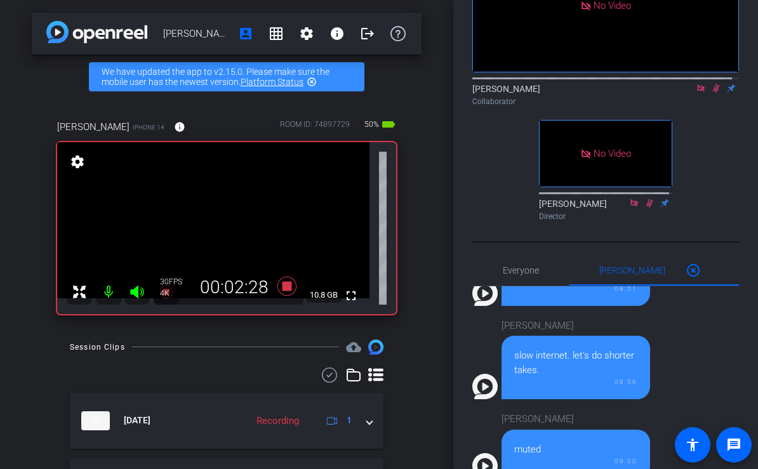
click at [710, 94] on mat-icon at bounding box center [715, 88] width 15 height 11
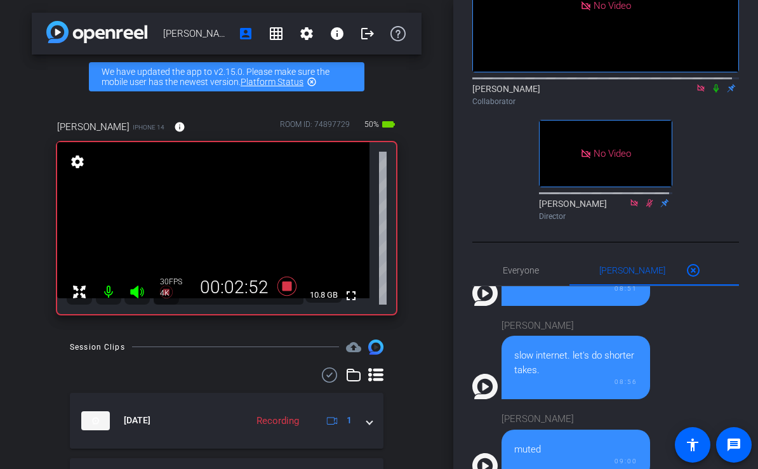
click at [710, 94] on mat-icon at bounding box center [715, 88] width 15 height 11
click at [711, 93] on icon at bounding box center [716, 88] width 10 height 9
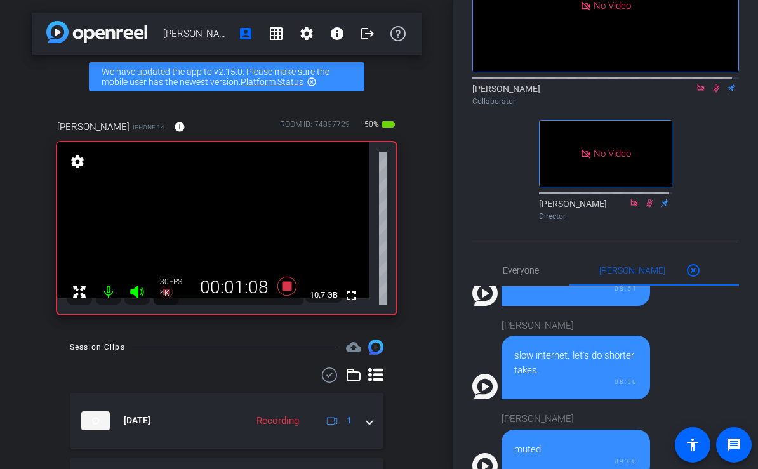
click at [711, 93] on icon at bounding box center [716, 88] width 10 height 9
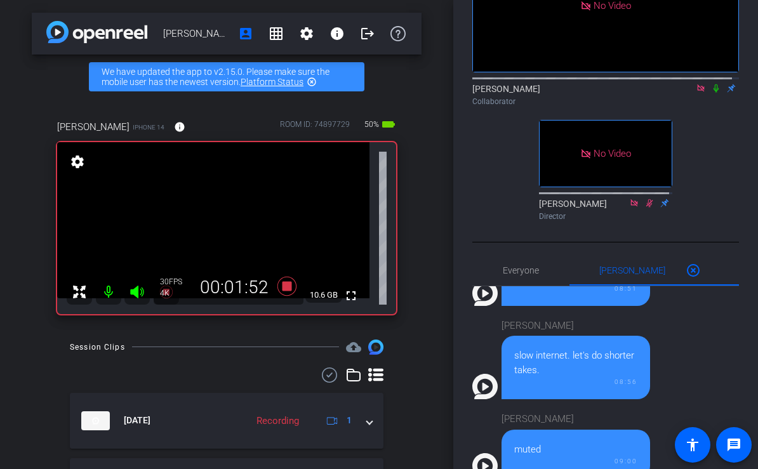
click at [711, 93] on icon at bounding box center [716, 88] width 10 height 9
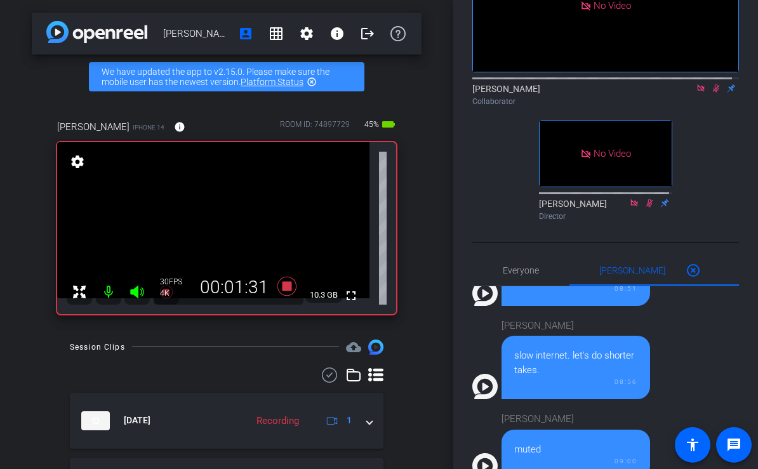
click at [711, 93] on icon at bounding box center [716, 88] width 10 height 9
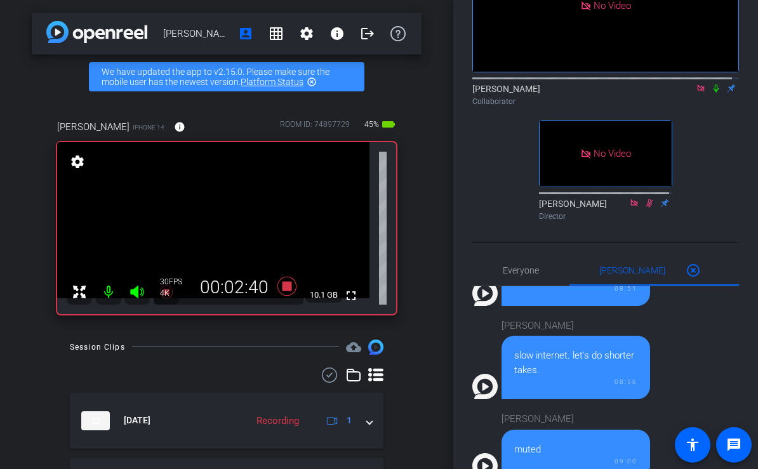
click at [709, 94] on mat-icon at bounding box center [715, 88] width 15 height 11
click at [711, 93] on icon at bounding box center [716, 88] width 10 height 9
click at [709, 94] on mat-icon at bounding box center [715, 88] width 15 height 11
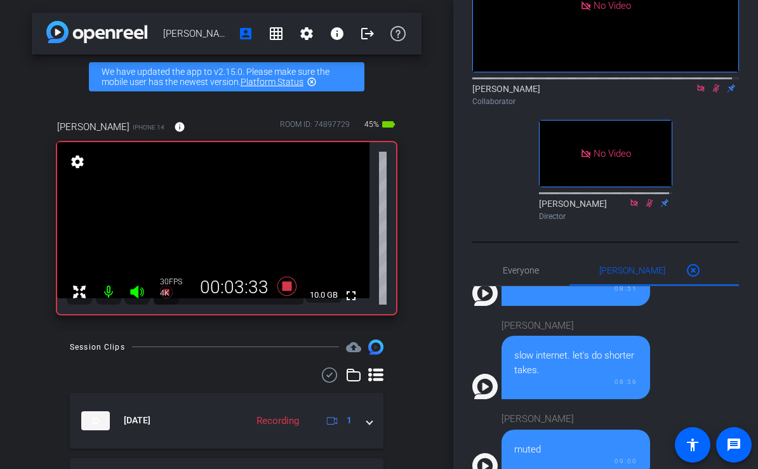
click at [713, 93] on icon at bounding box center [716, 88] width 7 height 8
click at [713, 93] on icon at bounding box center [715, 88] width 5 height 8
click at [713, 93] on icon at bounding box center [716, 88] width 7 height 8
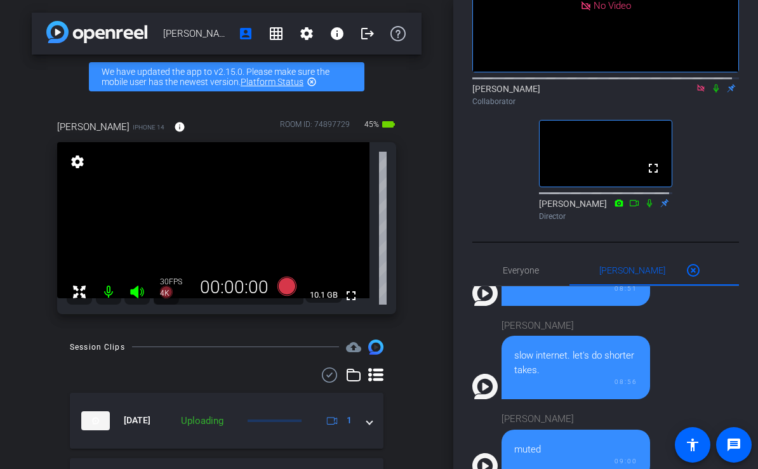
click at [696, 93] on icon at bounding box center [701, 88] width 10 height 9
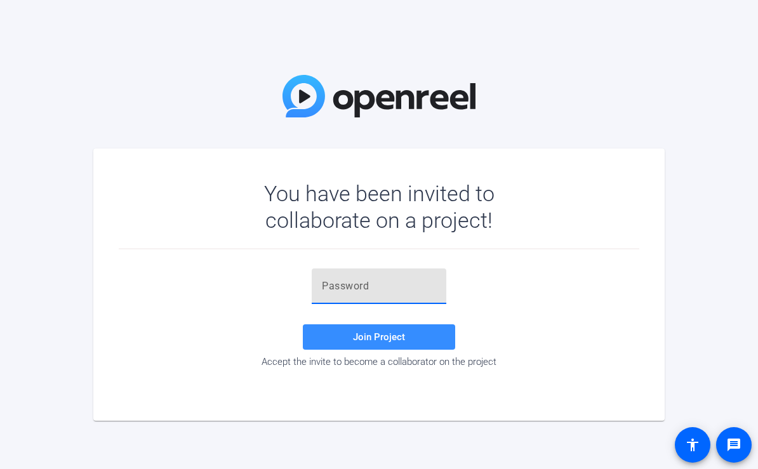
click at [373, 293] on input "text" at bounding box center [379, 286] width 114 height 15
paste input "m}v9At"
type input "m}v9At"
click at [384, 335] on span "Join Project" at bounding box center [379, 336] width 52 height 11
click at [355, 284] on input "text" at bounding box center [379, 286] width 114 height 15
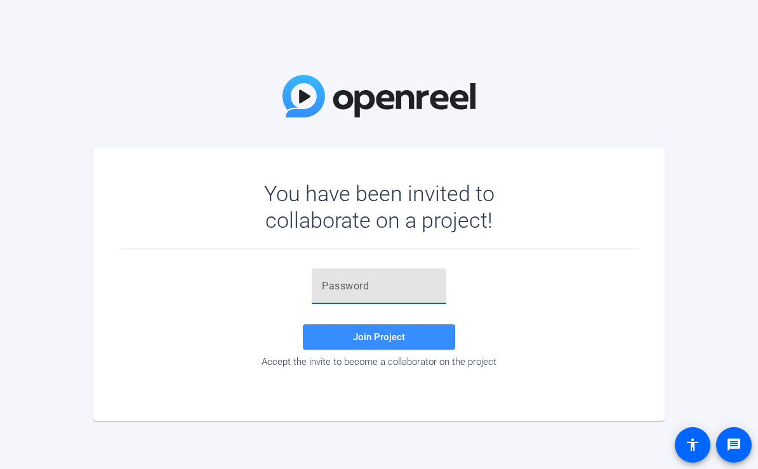
paste input "xGn_ZS"
type input "xGn_ZS"
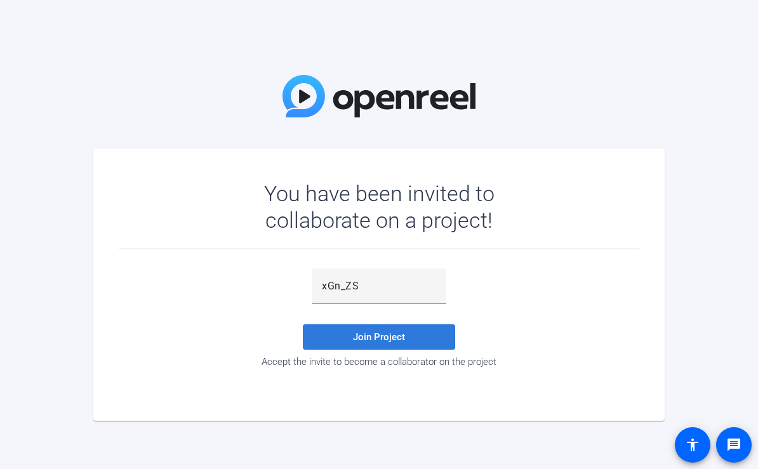
click at [386, 340] on span "Join Project" at bounding box center [379, 336] width 52 height 11
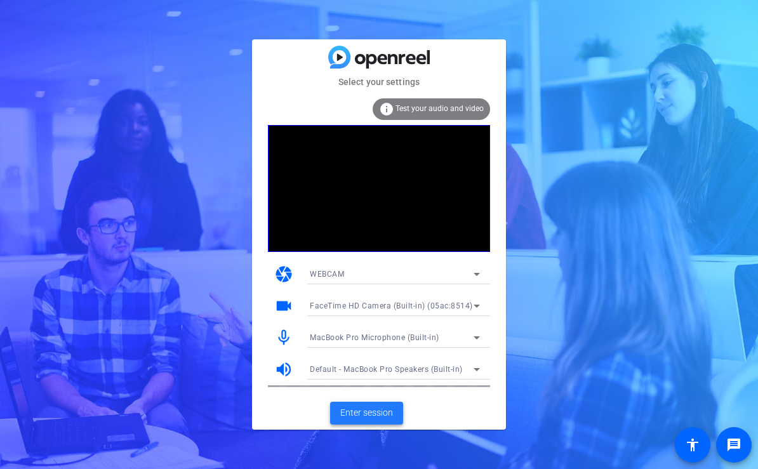
click at [373, 410] on span "Enter session" at bounding box center [366, 412] width 53 height 13
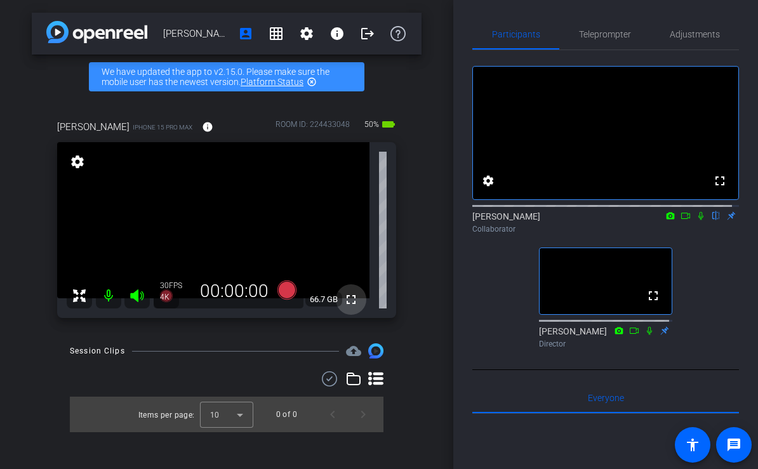
click at [351, 300] on mat-icon "fullscreen" at bounding box center [350, 299] width 15 height 15
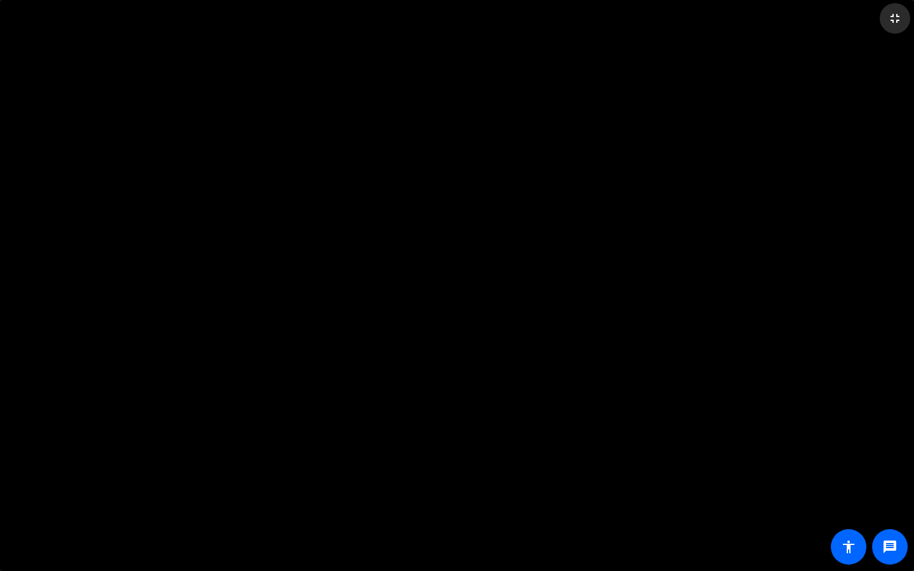
click at [757, 17] on mat-icon "fullscreen_exit" at bounding box center [894, 18] width 15 height 15
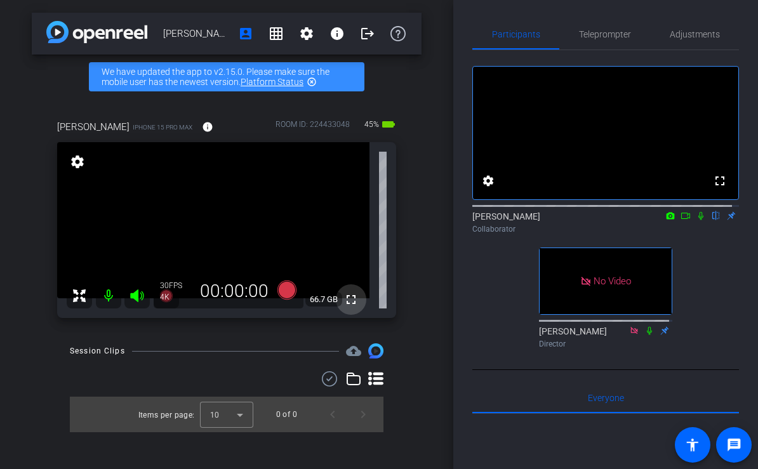
click at [351, 298] on mat-icon "fullscreen" at bounding box center [350, 299] width 15 height 15
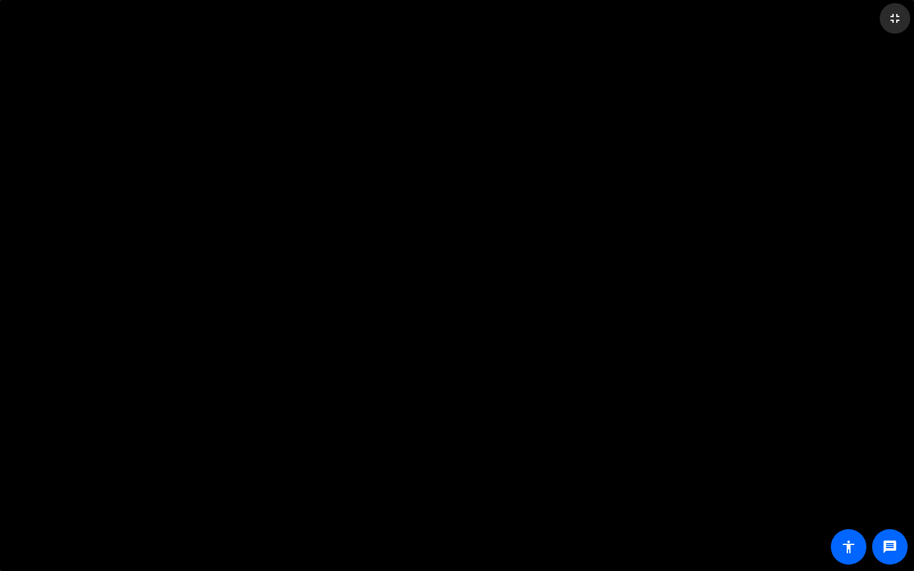
click at [757, 20] on mat-icon "fullscreen_exit" at bounding box center [894, 18] width 15 height 15
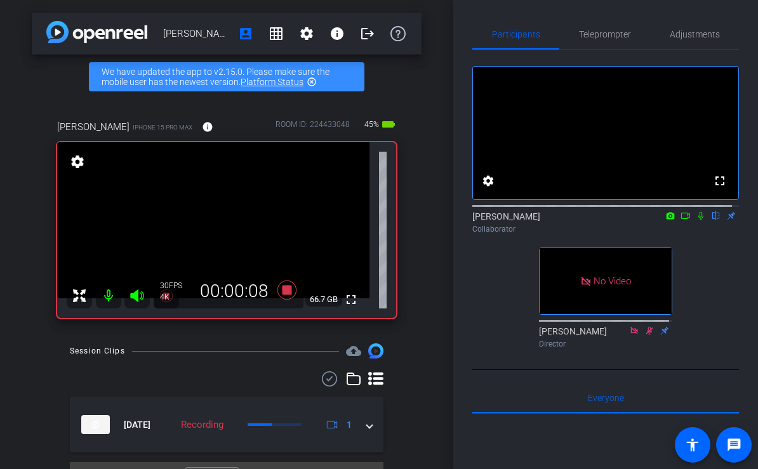
click at [696, 220] on icon at bounding box center [701, 215] width 10 height 9
click at [682, 220] on icon at bounding box center [685, 215] width 10 height 9
click at [711, 220] on icon at bounding box center [716, 215] width 10 height 9
click at [712, 220] on icon at bounding box center [716, 215] width 10 height 9
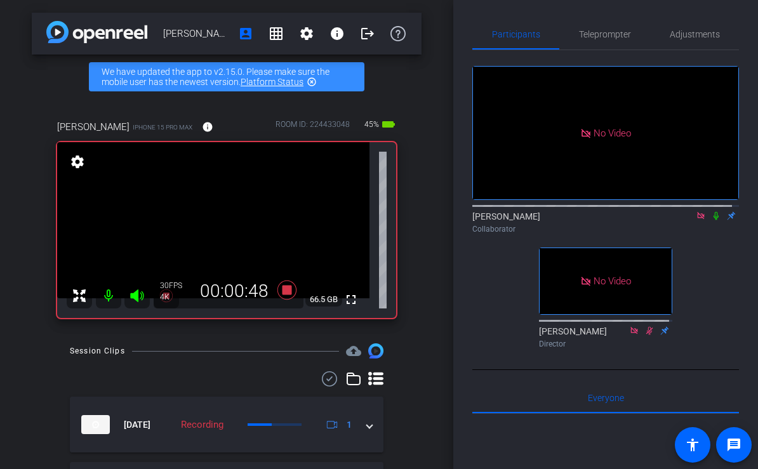
click at [712, 220] on icon at bounding box center [716, 215] width 10 height 9
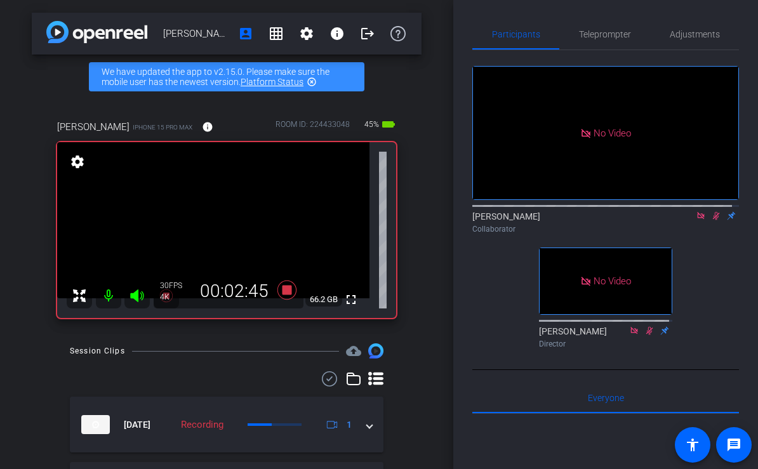
click at [711, 222] on mat-icon at bounding box center [715, 215] width 15 height 11
click at [711, 220] on icon at bounding box center [716, 215] width 10 height 9
click at [712, 220] on icon at bounding box center [716, 215] width 10 height 9
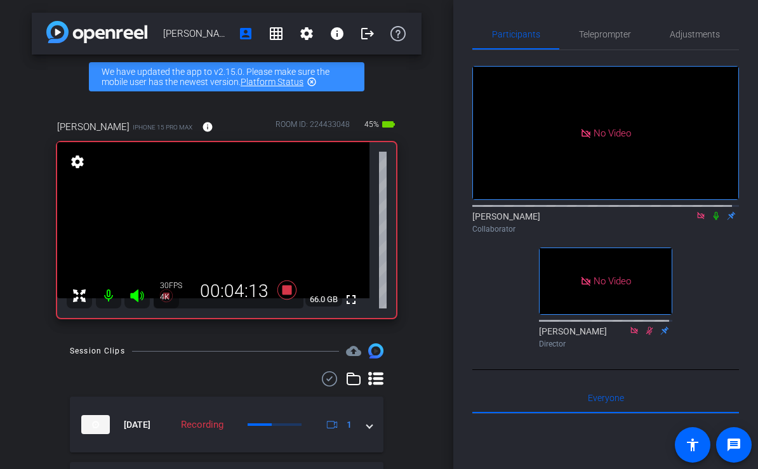
click at [712, 220] on icon at bounding box center [716, 215] width 10 height 9
click at [714, 222] on mat-icon at bounding box center [715, 215] width 15 height 11
click at [713, 220] on icon at bounding box center [715, 216] width 5 height 8
click at [711, 220] on icon at bounding box center [716, 215] width 10 height 9
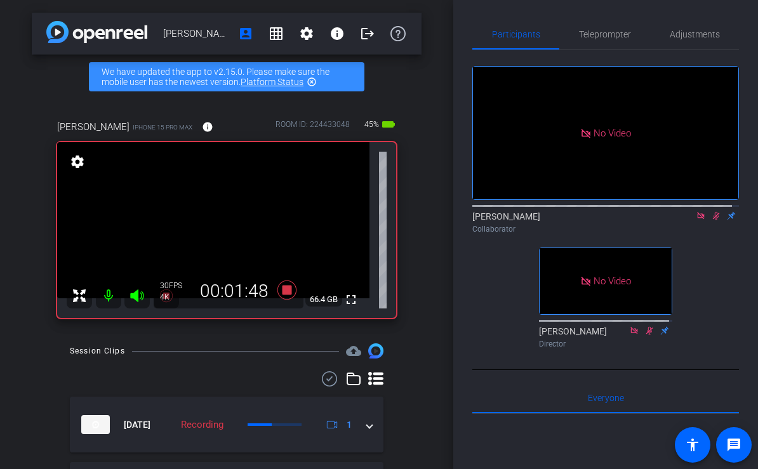
click at [711, 220] on icon at bounding box center [716, 215] width 10 height 9
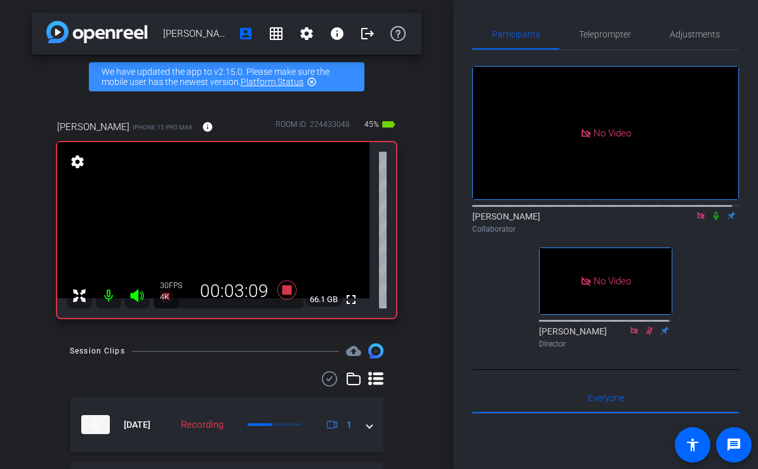
click at [711, 220] on icon at bounding box center [716, 215] width 10 height 9
click at [712, 220] on icon at bounding box center [716, 215] width 10 height 9
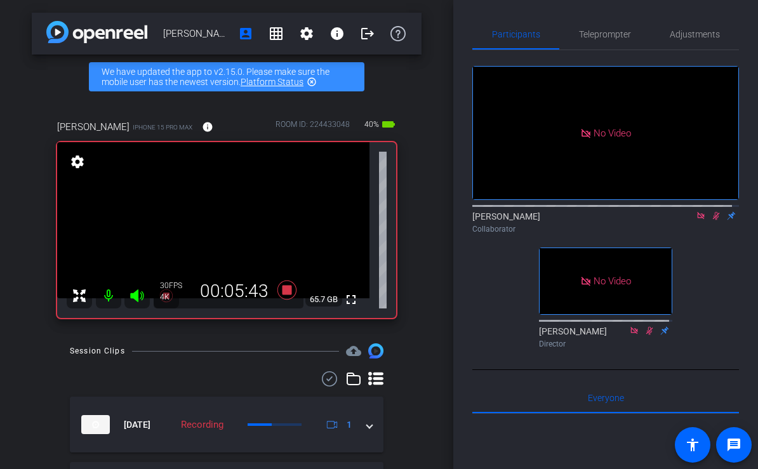
click at [712, 220] on icon at bounding box center [716, 215] width 10 height 9
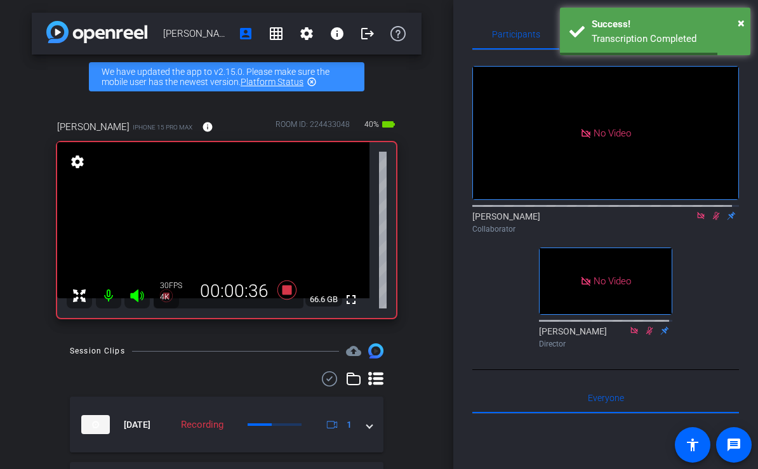
click at [712, 220] on icon at bounding box center [716, 215] width 10 height 9
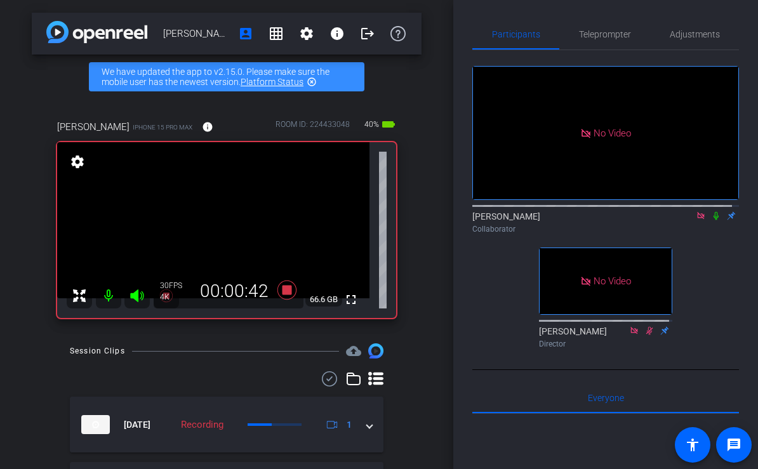
click at [712, 222] on mat-icon at bounding box center [715, 215] width 15 height 11
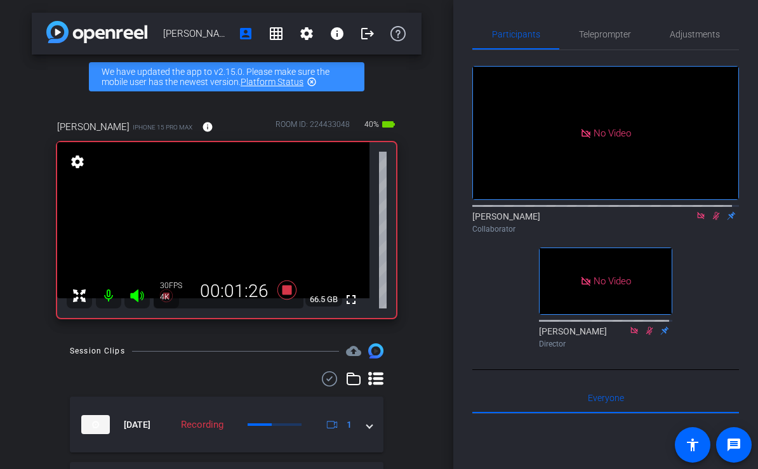
click at [712, 222] on mat-icon at bounding box center [715, 215] width 15 height 11
click at [711, 222] on mat-icon at bounding box center [715, 215] width 15 height 11
click at [713, 220] on icon at bounding box center [716, 216] width 7 height 8
click at [711, 220] on icon at bounding box center [716, 215] width 10 height 9
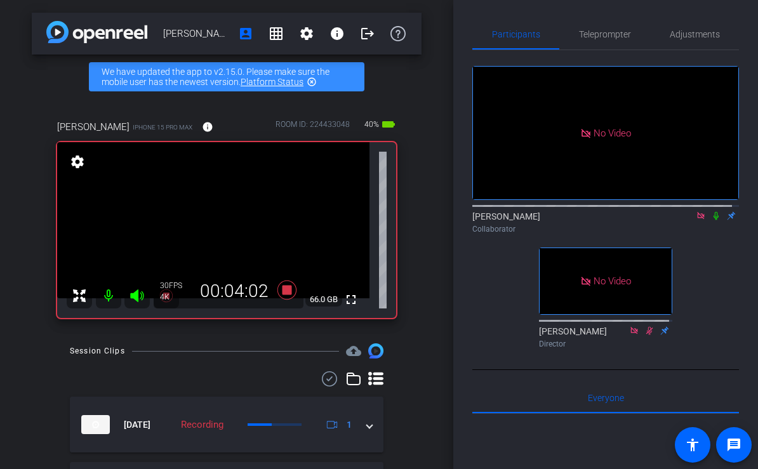
click at [713, 220] on icon at bounding box center [715, 216] width 5 height 8
click at [712, 220] on icon at bounding box center [716, 215] width 10 height 9
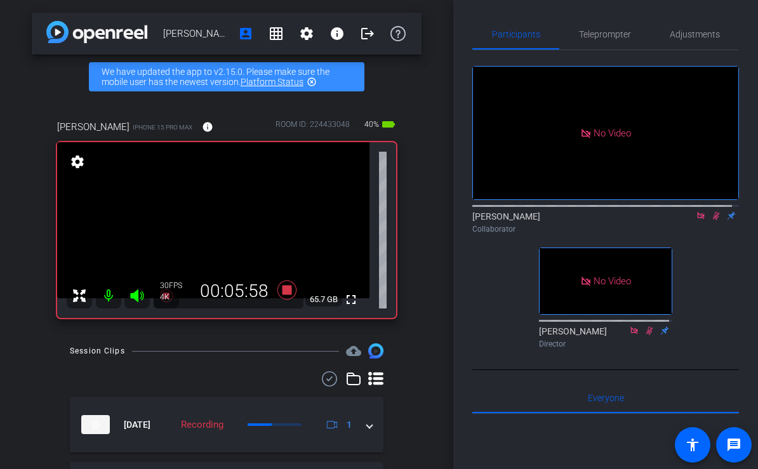
click at [712, 220] on icon at bounding box center [716, 215] width 10 height 9
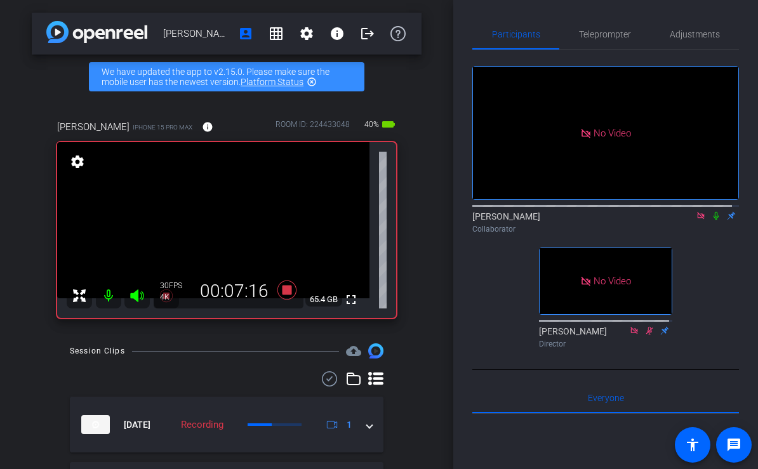
click at [712, 220] on icon at bounding box center [716, 215] width 10 height 9
click at [713, 220] on icon at bounding box center [716, 216] width 7 height 8
click at [713, 220] on icon at bounding box center [715, 216] width 5 height 8
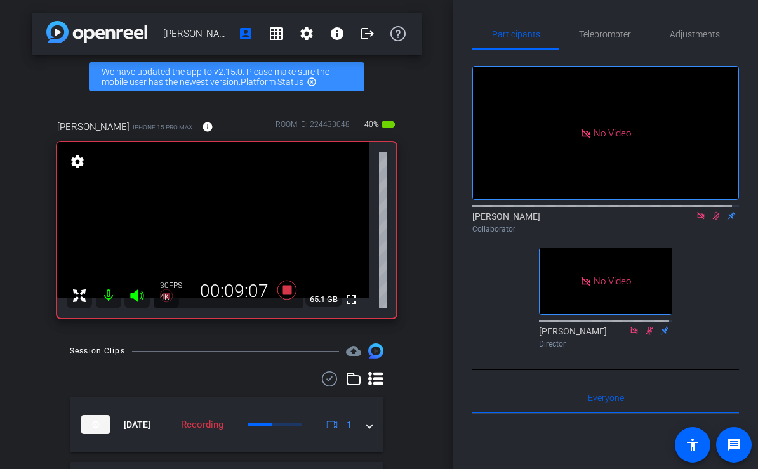
click at [713, 220] on icon at bounding box center [716, 216] width 7 height 8
click at [713, 220] on icon at bounding box center [715, 216] width 5 height 8
click at [713, 220] on icon at bounding box center [716, 216] width 7 height 8
click at [713, 220] on icon at bounding box center [715, 216] width 5 height 8
click at [713, 220] on icon at bounding box center [716, 216] width 7 height 8
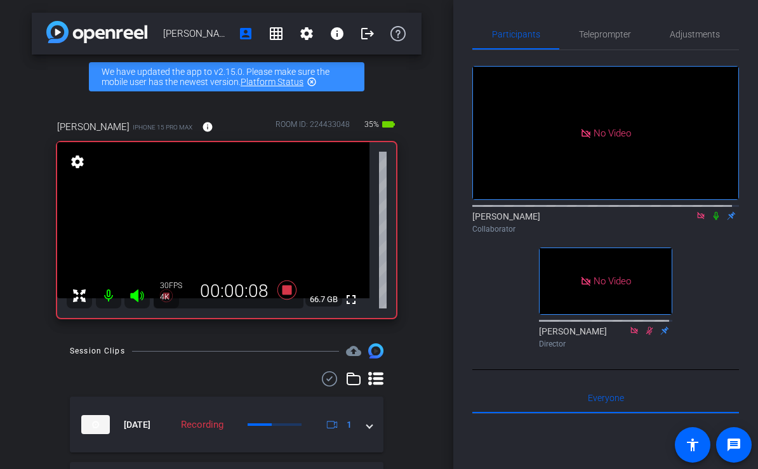
click at [713, 220] on icon at bounding box center [715, 216] width 5 height 8
click at [713, 220] on icon at bounding box center [716, 216] width 7 height 8
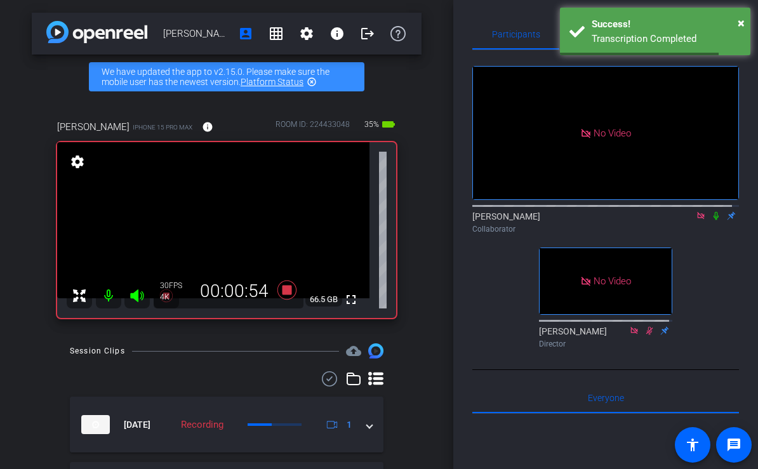
click at [713, 220] on icon at bounding box center [715, 216] width 5 height 8
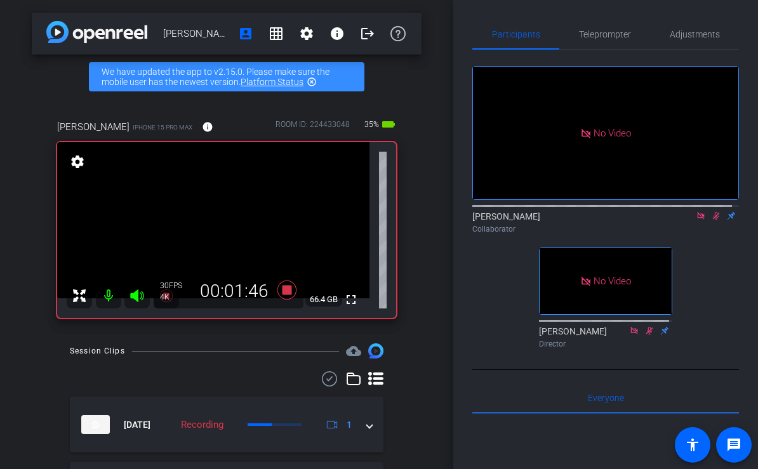
click at [713, 220] on icon at bounding box center [716, 216] width 7 height 8
click at [713, 220] on icon at bounding box center [715, 216] width 5 height 8
click at [713, 220] on icon at bounding box center [716, 216] width 7 height 8
click at [713, 220] on icon at bounding box center [715, 216] width 5 height 8
click at [713, 220] on icon at bounding box center [716, 216] width 7 height 8
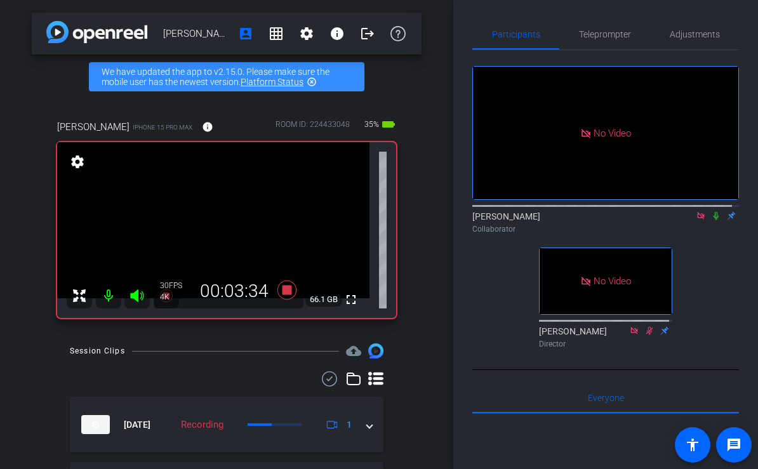
click at [713, 220] on icon at bounding box center [715, 216] width 5 height 8
click at [713, 220] on icon at bounding box center [716, 215] width 10 height 9
click at [711, 220] on icon at bounding box center [716, 215] width 10 height 9
click at [713, 220] on icon at bounding box center [715, 216] width 5 height 8
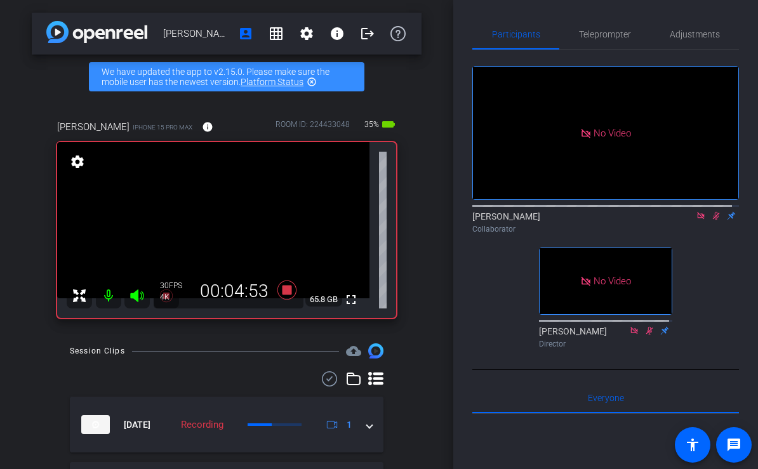
click at [713, 220] on icon at bounding box center [716, 216] width 7 height 8
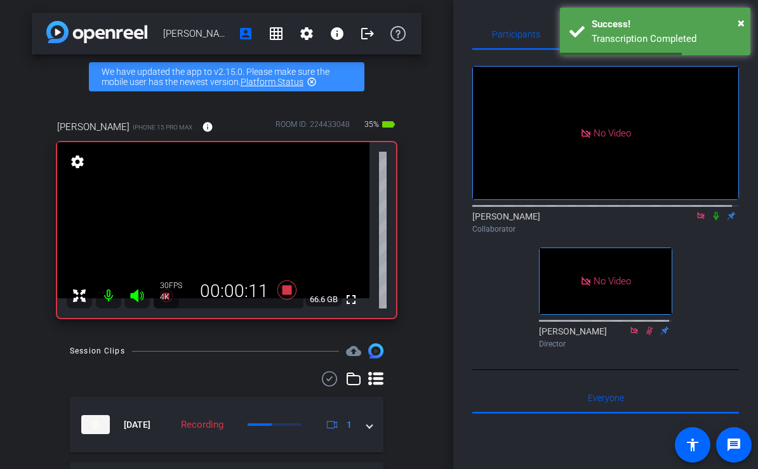
click at [711, 220] on icon at bounding box center [716, 215] width 10 height 9
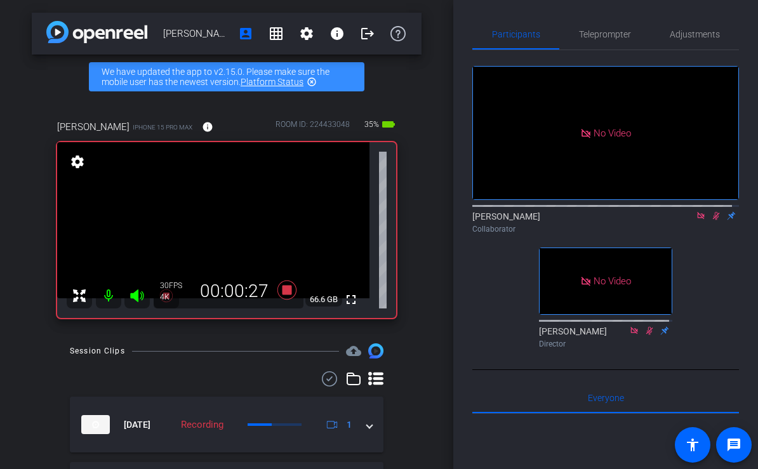
click at [711, 220] on icon at bounding box center [716, 215] width 10 height 9
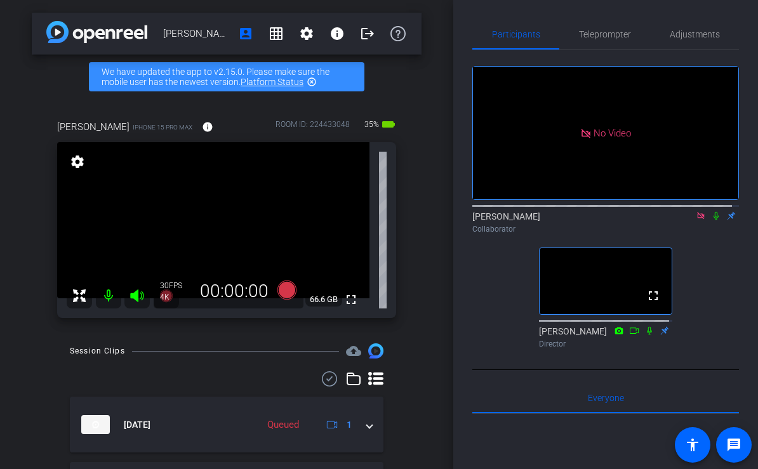
click at [433, 217] on div "[PERSON_NAME] account_box grid_on settings info logout We have updated the app …" at bounding box center [226, 234] width 453 height 469
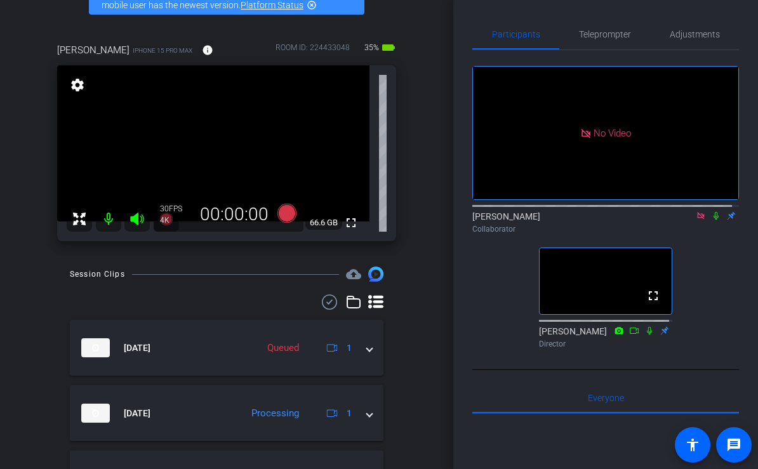
scroll to position [58, 0]
